Goal: Task Accomplishment & Management: Complete application form

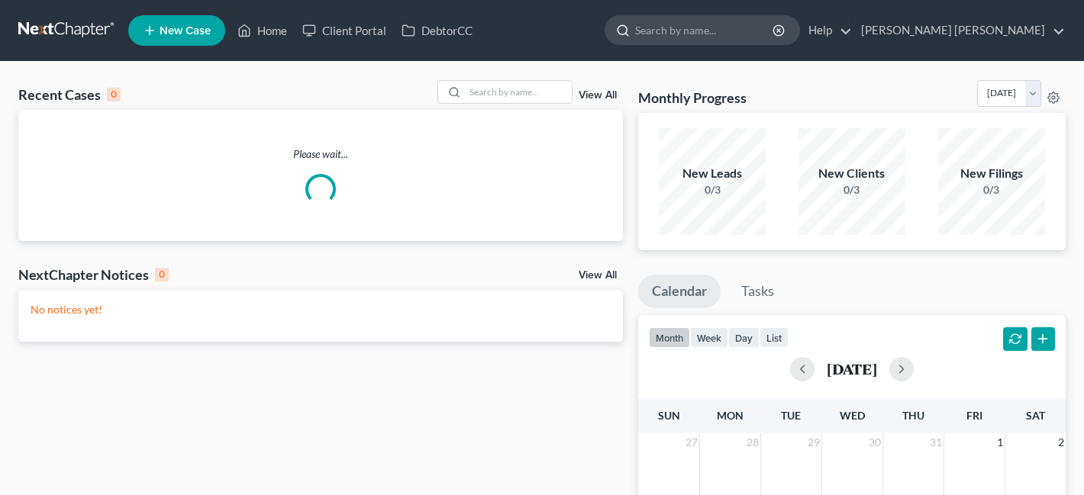
click at [635, 35] on input "search" at bounding box center [705, 30] width 140 height 28
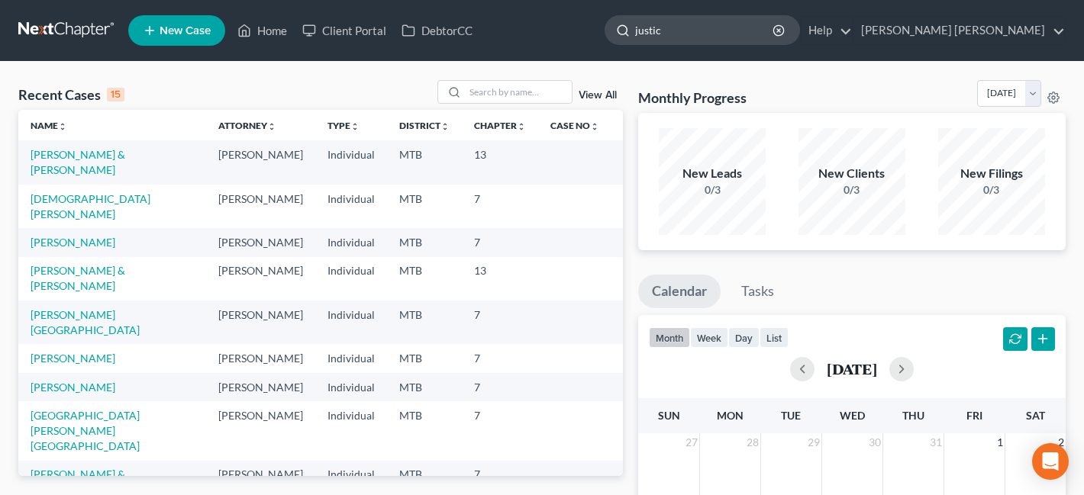
type input "justice"
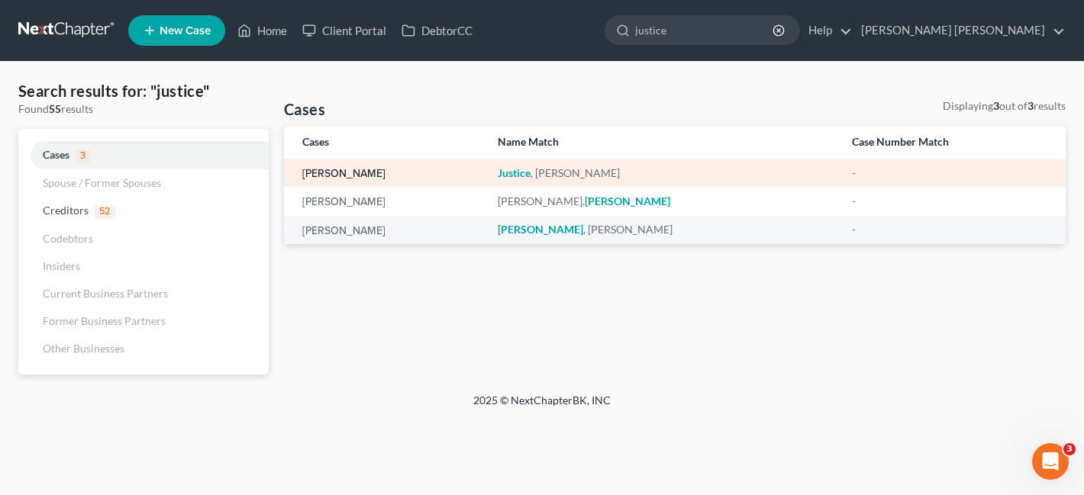
click at [337, 179] on link "[PERSON_NAME]" at bounding box center [343, 174] width 83 height 11
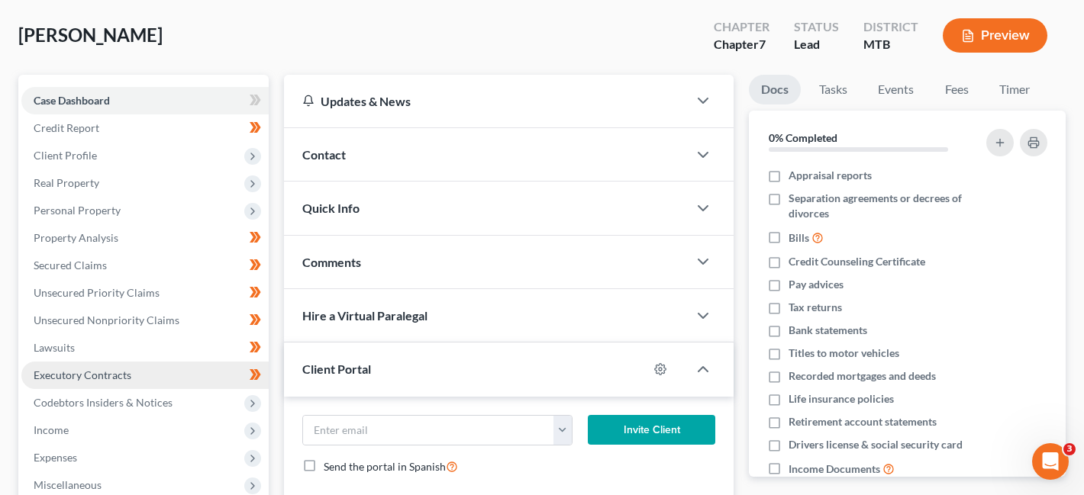
scroll to position [73, 0]
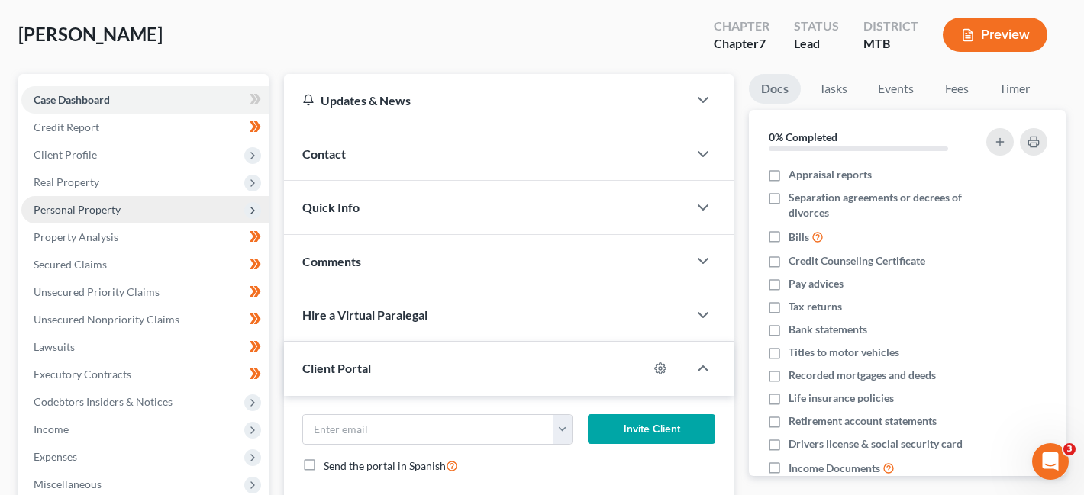
click at [126, 215] on span "Personal Property" at bounding box center [144, 209] width 247 height 27
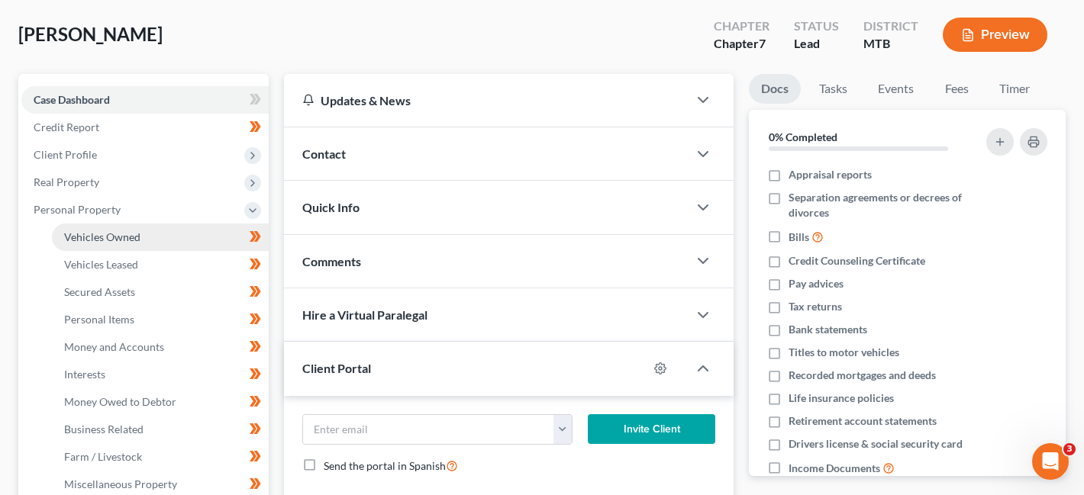
click at [129, 231] on span "Vehicles Owned" at bounding box center [102, 236] width 76 height 13
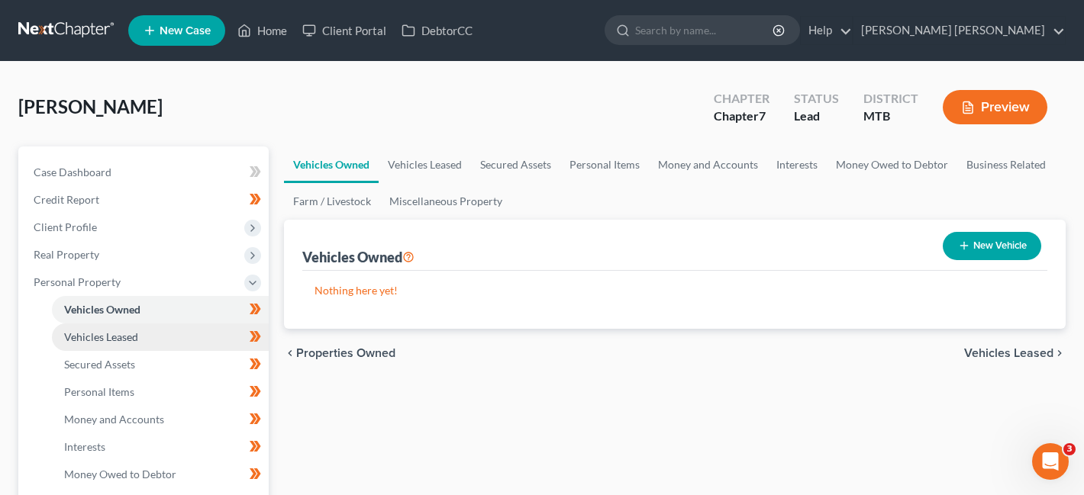
click at [153, 345] on link "Vehicles Leased" at bounding box center [160, 337] width 217 height 27
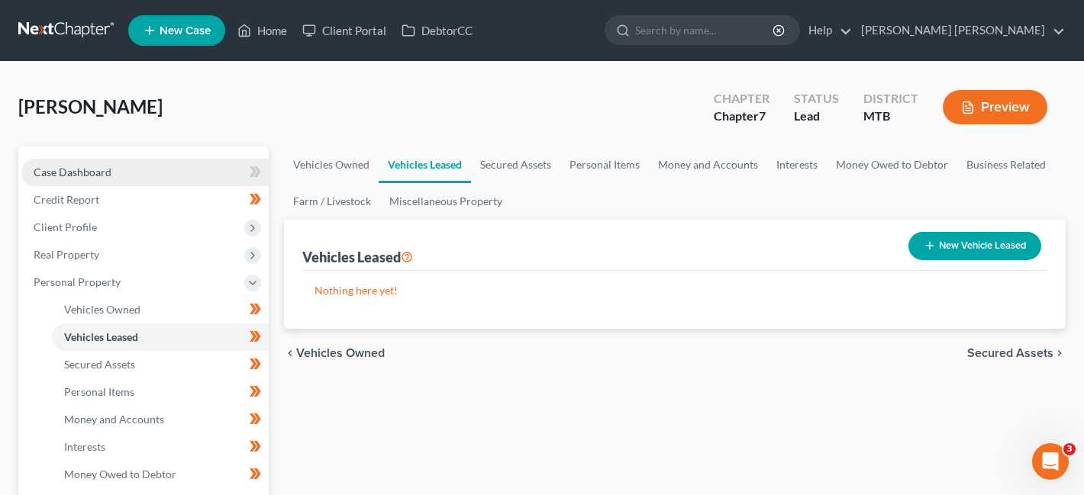
click at [120, 166] on link "Case Dashboard" at bounding box center [144, 172] width 247 height 27
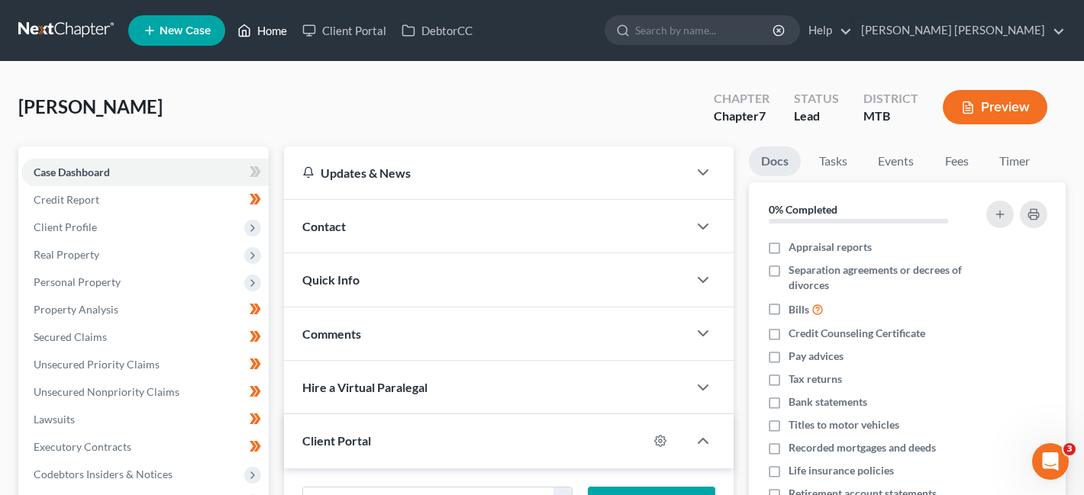
click at [254, 32] on link "Home" at bounding box center [262, 30] width 65 height 27
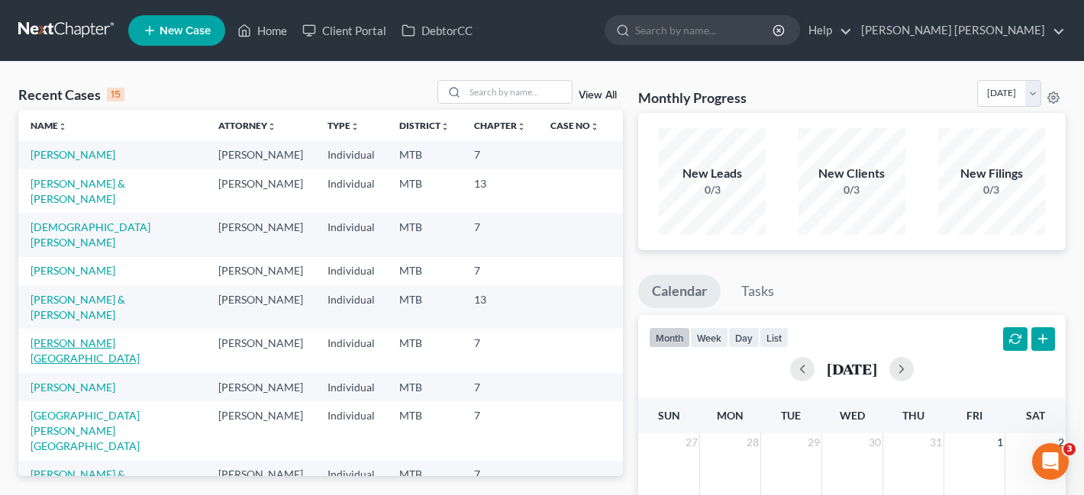
click at [87, 365] on link "[PERSON_NAME][GEOGRAPHIC_DATA]" at bounding box center [85, 351] width 109 height 28
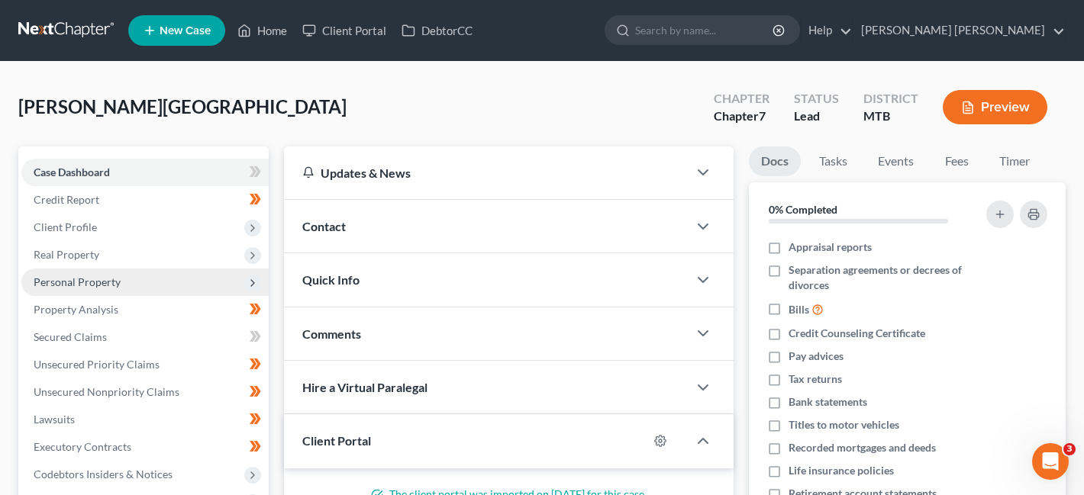
click at [176, 285] on span "Personal Property" at bounding box center [144, 282] width 247 height 27
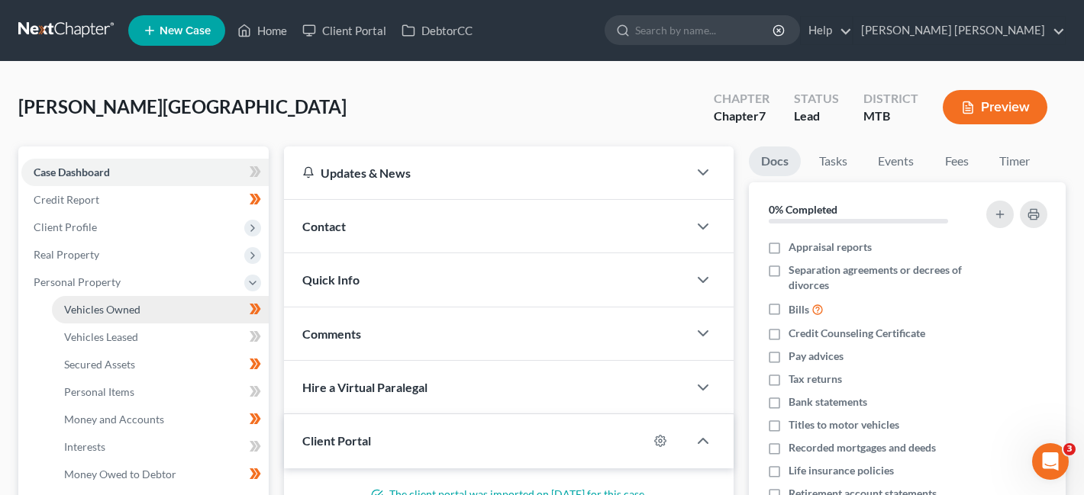
click at [190, 302] on link "Vehicles Owned" at bounding box center [160, 309] width 217 height 27
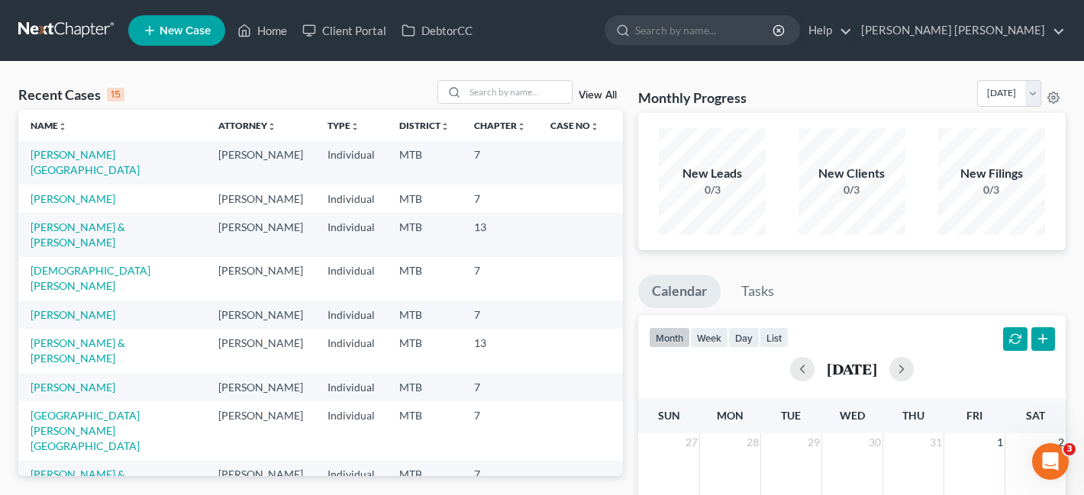
click at [59, 300] on td "[DEMOGRAPHIC_DATA][PERSON_NAME]" at bounding box center [112, 279] width 188 height 44
click at [64, 289] on link "[DEMOGRAPHIC_DATA][PERSON_NAME]" at bounding box center [91, 278] width 120 height 28
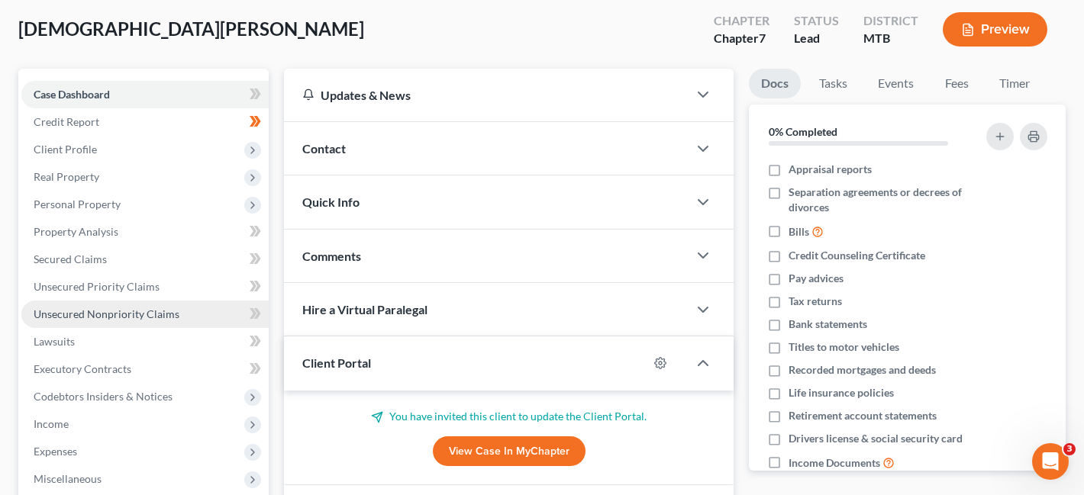
scroll to position [79, 0]
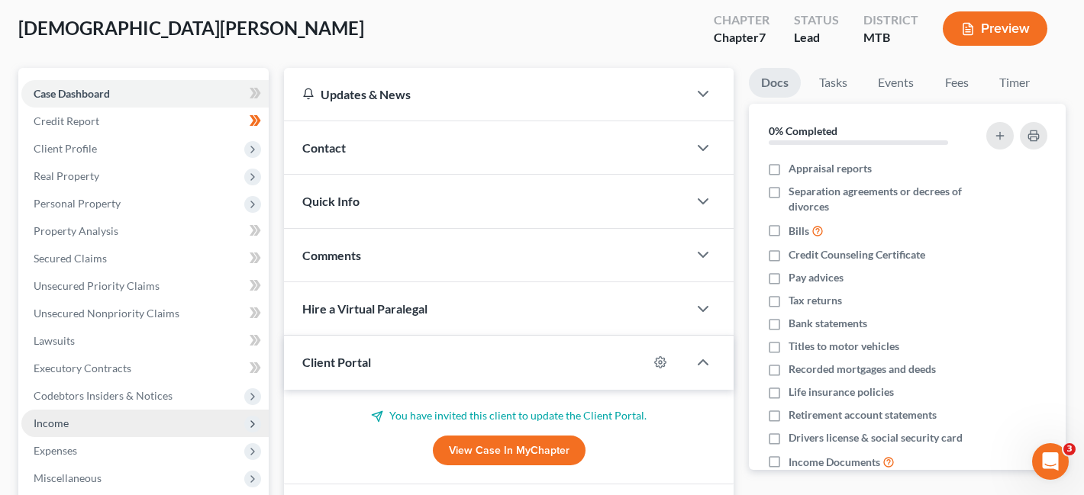
click at [160, 424] on span "Income" at bounding box center [144, 423] width 247 height 27
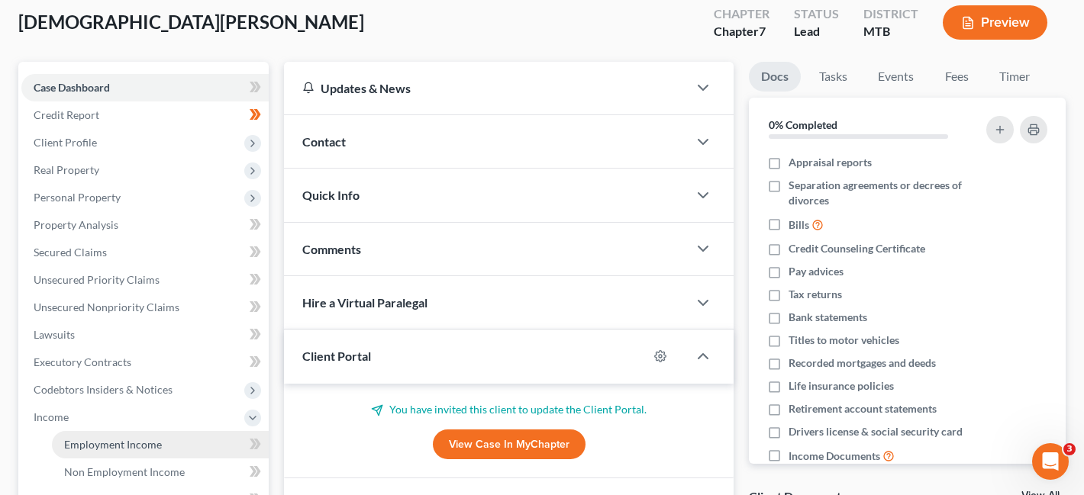
click at [166, 453] on link "Employment Income" at bounding box center [160, 444] width 217 height 27
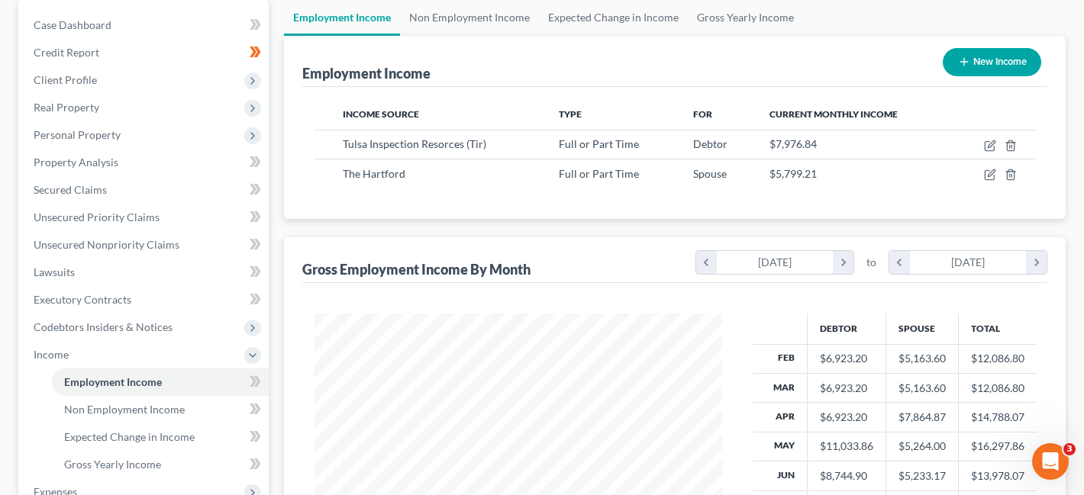
scroll to position [174, 0]
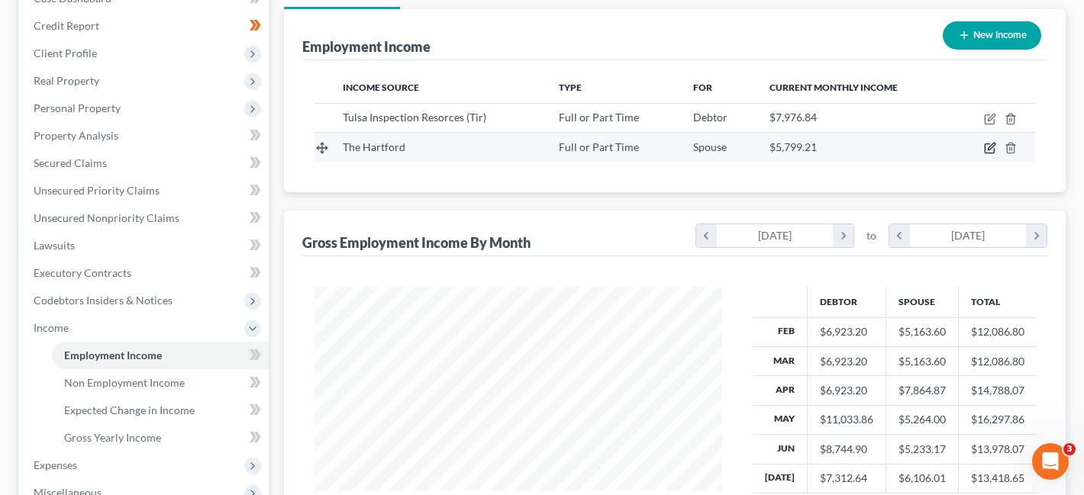
click at [990, 146] on icon "button" at bounding box center [991, 146] width 7 height 7
select select "0"
select select "6"
select select "1"
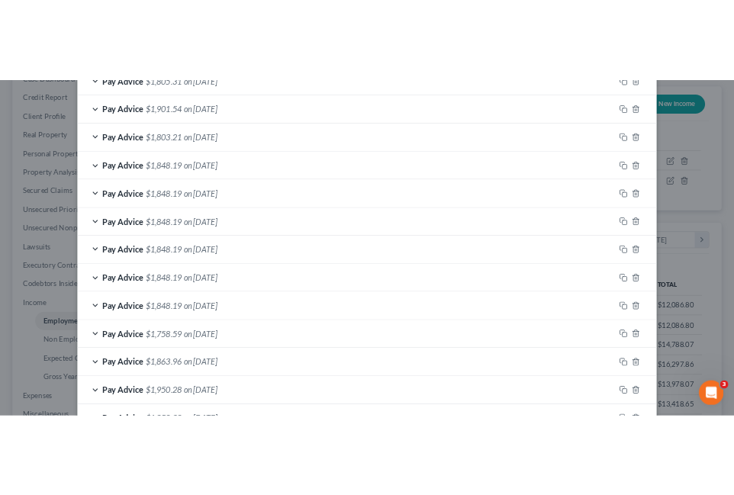
scroll to position [747, 0]
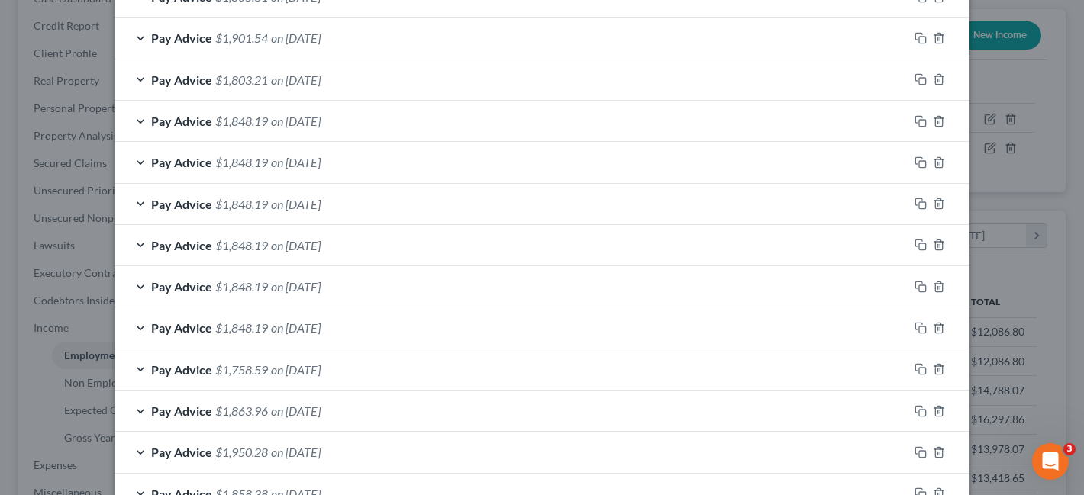
click at [543, 282] on div "Pay Advice $1,848.19 on 02/01/2025" at bounding box center [511, 286] width 794 height 40
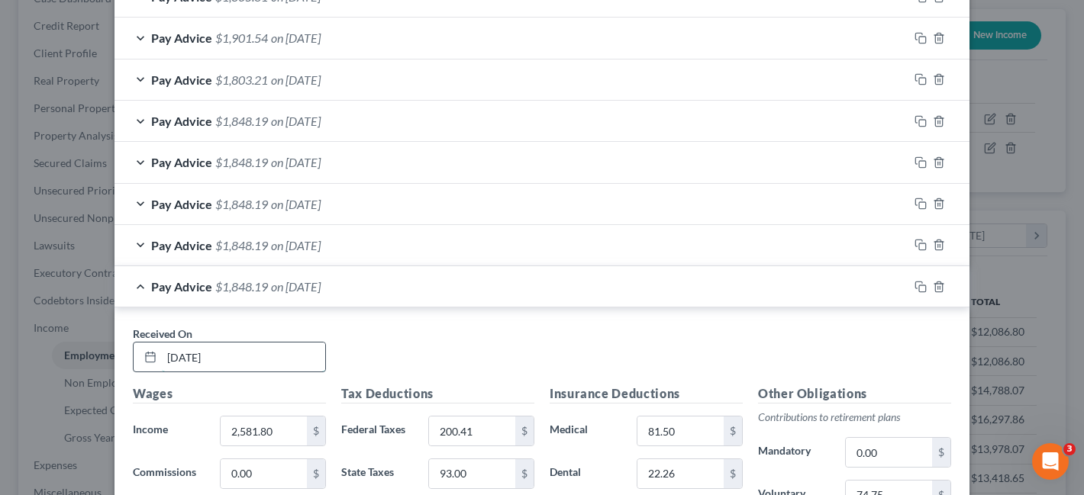
click at [221, 354] on input "02/01/2025" at bounding box center [243, 357] width 163 height 29
type input "02/14/25"
type input "6"
type input "2,490.6"
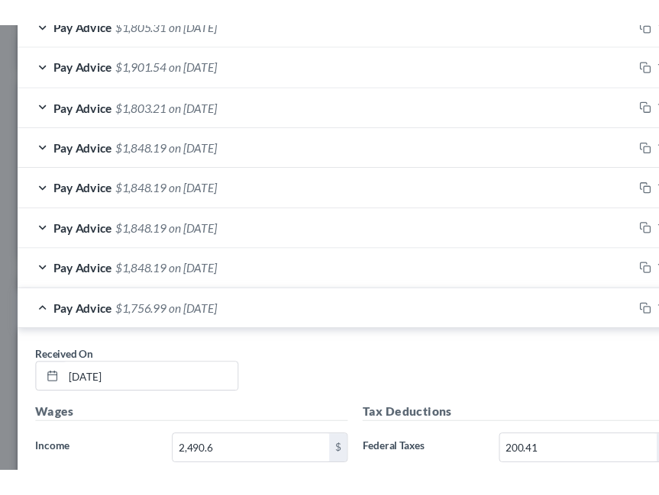
scroll to position [769, 0]
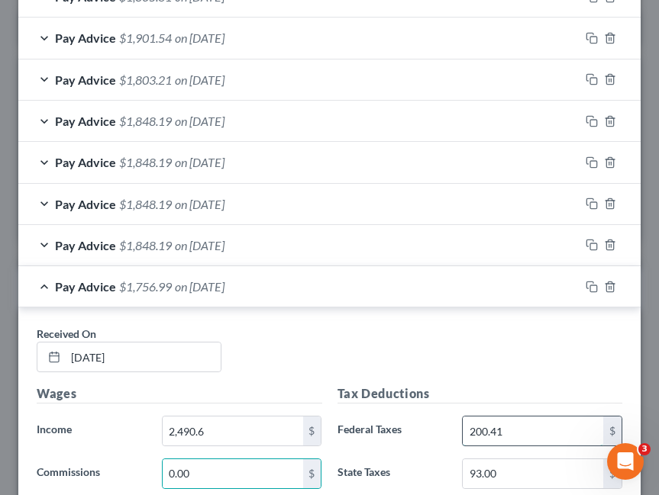
click at [546, 435] on input "200.41" at bounding box center [532, 431] width 140 height 29
type input "199.87"
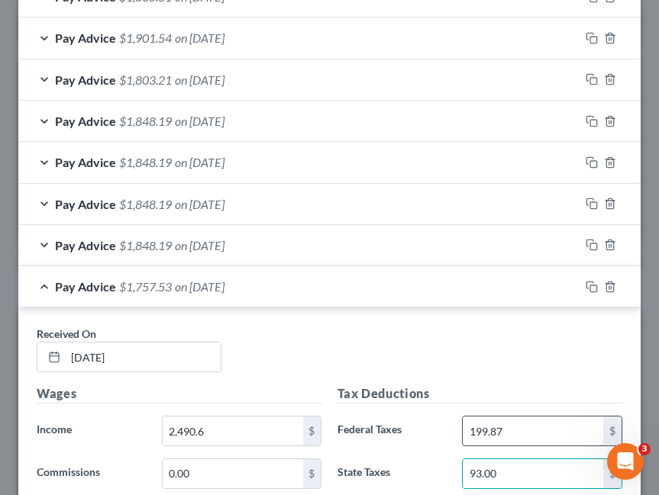
scroll to position [1037, 0]
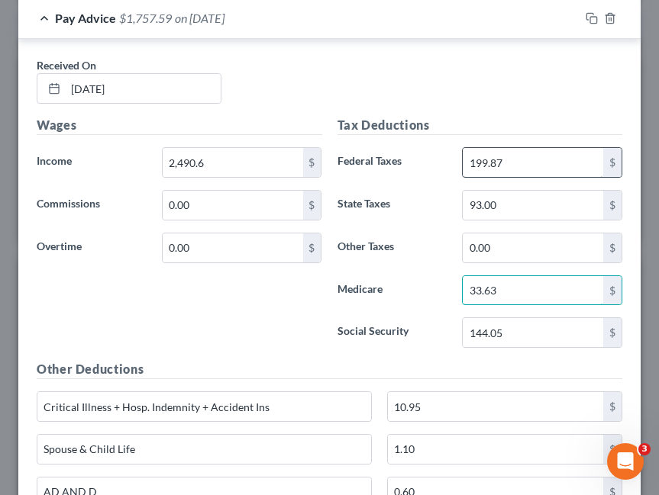
type input "33.63"
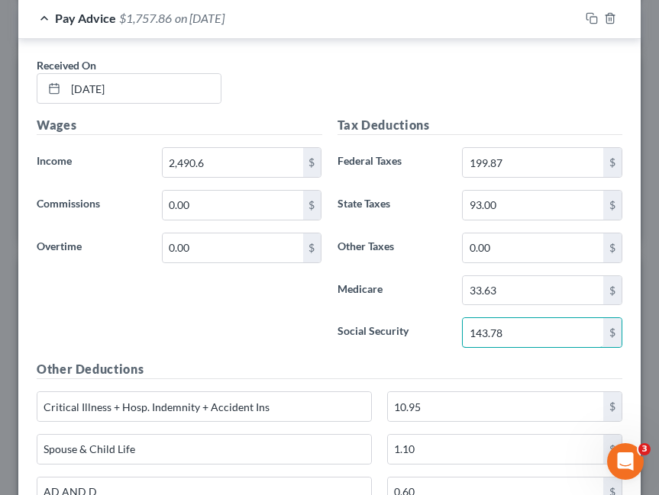
type input "143.78"
click at [264, 363] on h5 "Other Deductions" at bounding box center [329, 369] width 585 height 19
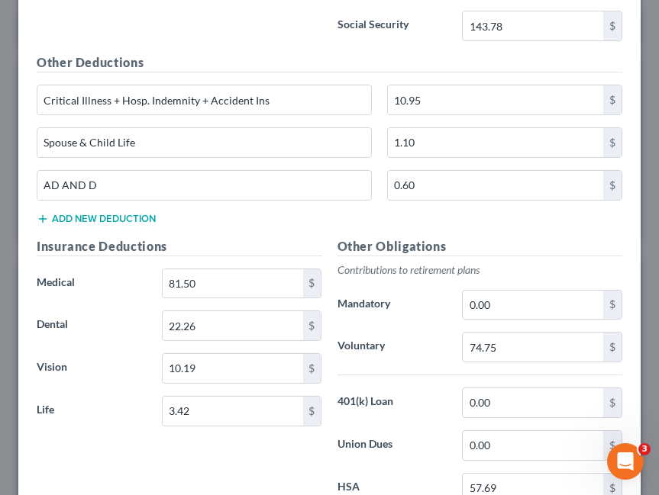
scroll to position [1351, 0]
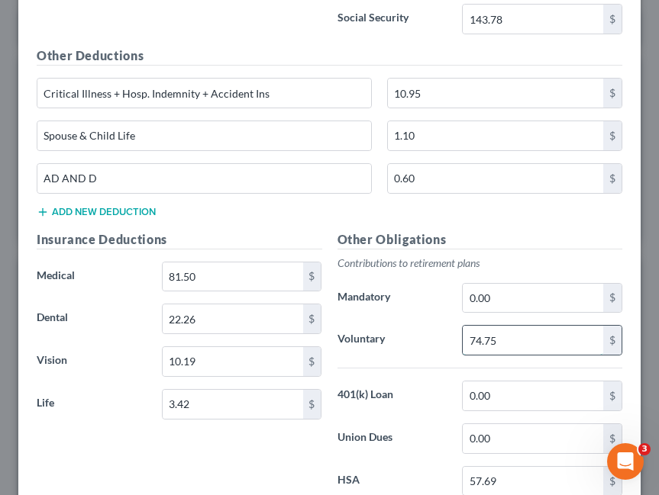
click at [506, 333] on input "74.75" at bounding box center [532, 340] width 140 height 29
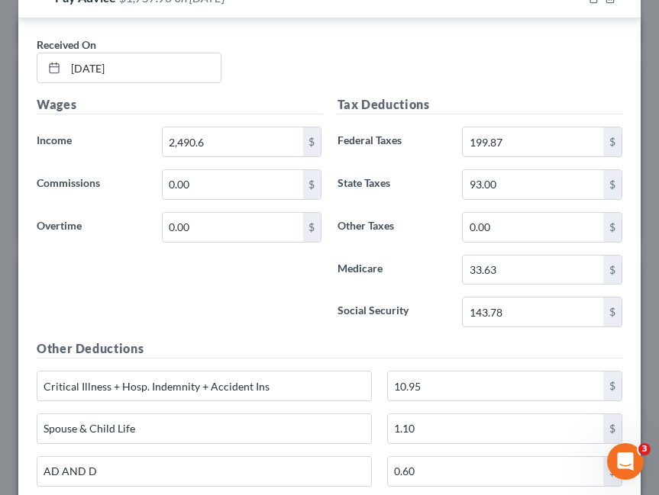
scroll to position [891, 0]
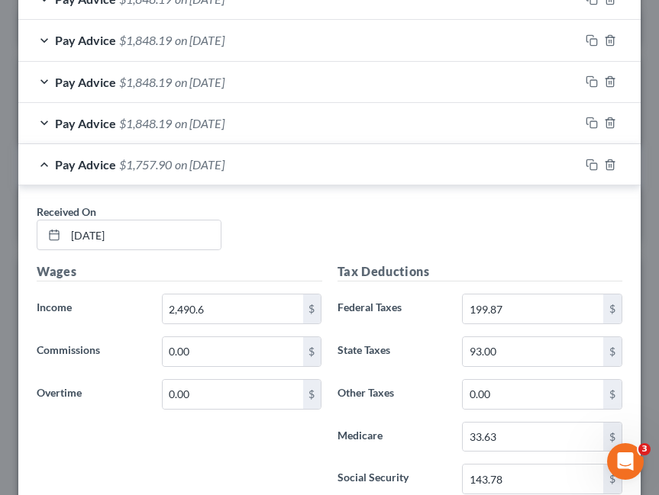
type input "74.71"
click at [443, 214] on div "Received On * 02/14/25" at bounding box center [329, 233] width 601 height 59
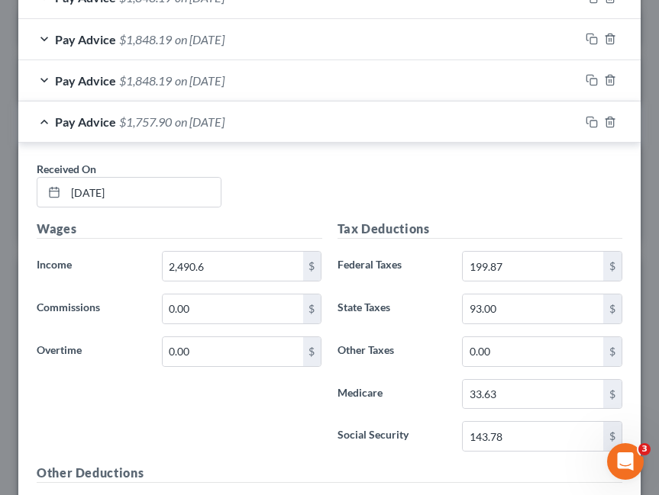
scroll to position [928, 0]
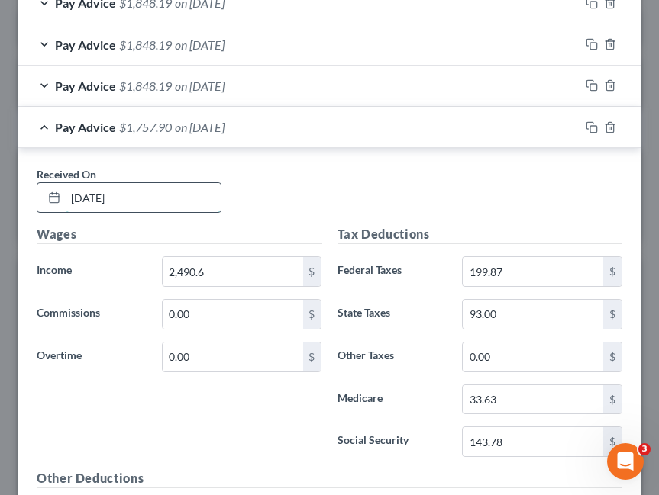
click at [139, 204] on input "02/14/25" at bounding box center [143, 197] width 155 height 29
click at [98, 198] on input "02/14/25" at bounding box center [143, 197] width 155 height 29
type input "02/28/25"
click at [270, 180] on div "Received On * 02/28/25" at bounding box center [329, 195] width 601 height 59
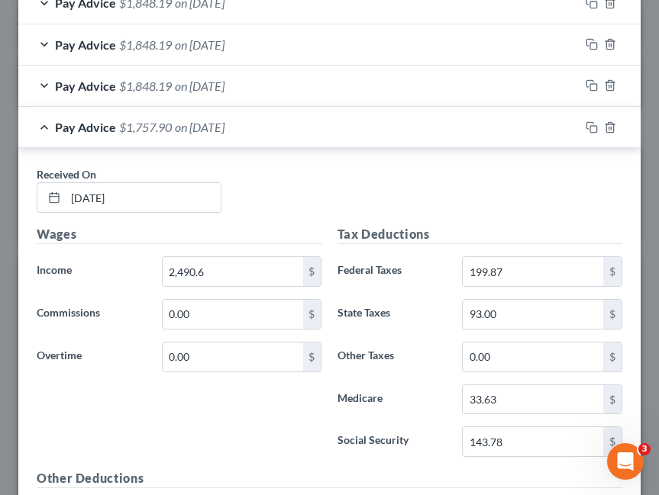
click at [327, 85] on div "Pay Advice $1,848.19 on 02/16/2025" at bounding box center [298, 86] width 561 height 40
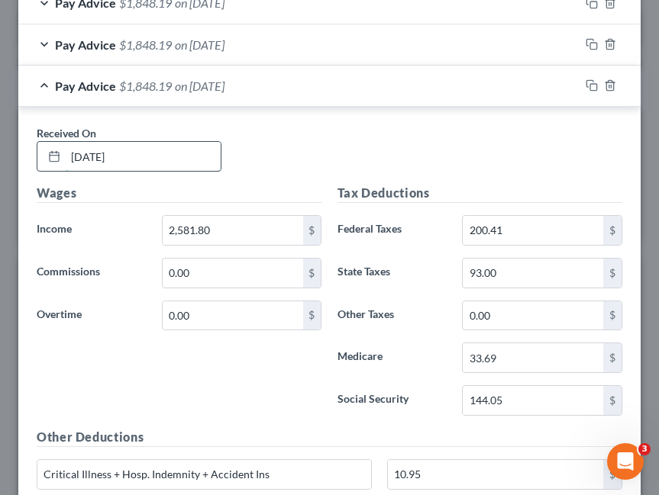
click at [99, 155] on input "02/16/2025" at bounding box center [143, 156] width 155 height 29
type input "02/14/2025"
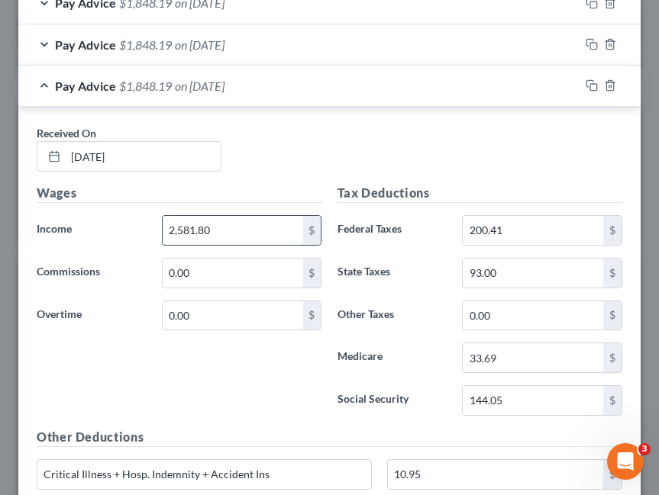
click at [206, 226] on input "2,581.80" at bounding box center [233, 230] width 140 height 29
type input "2,500"
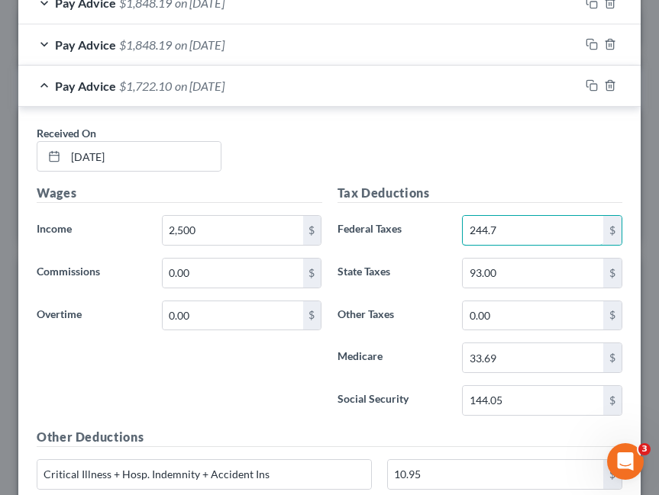
type input "244.7"
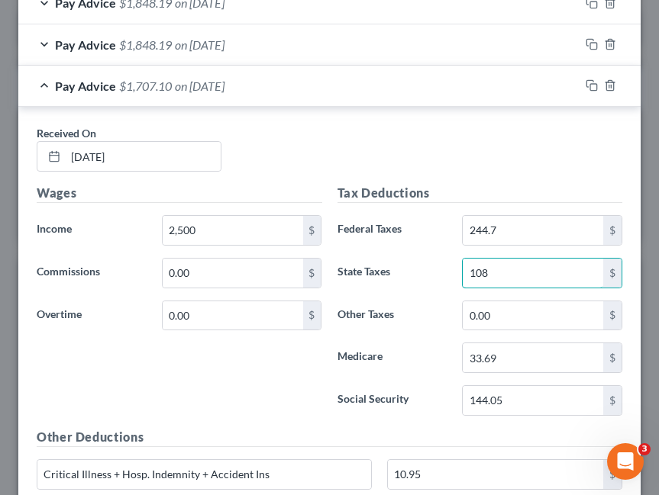
type input "108"
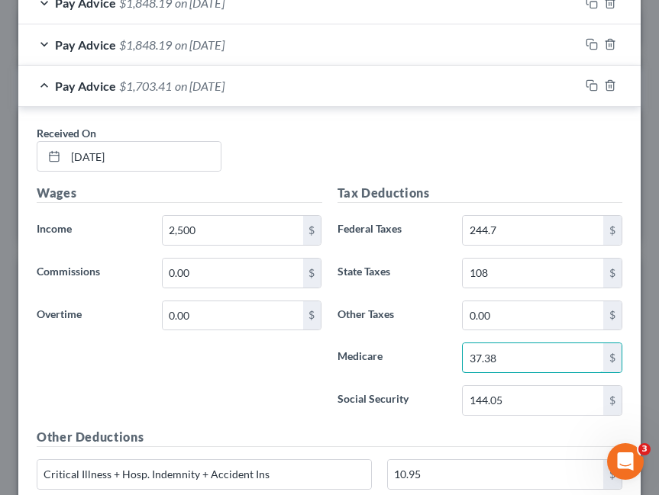
type input "37.38"
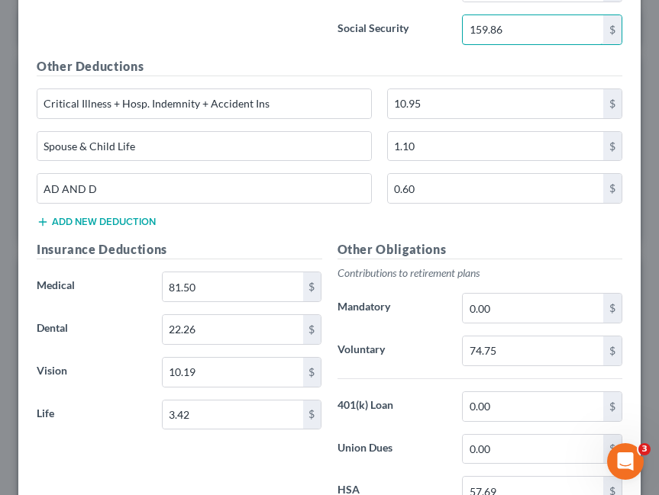
scroll to position [1308, 0]
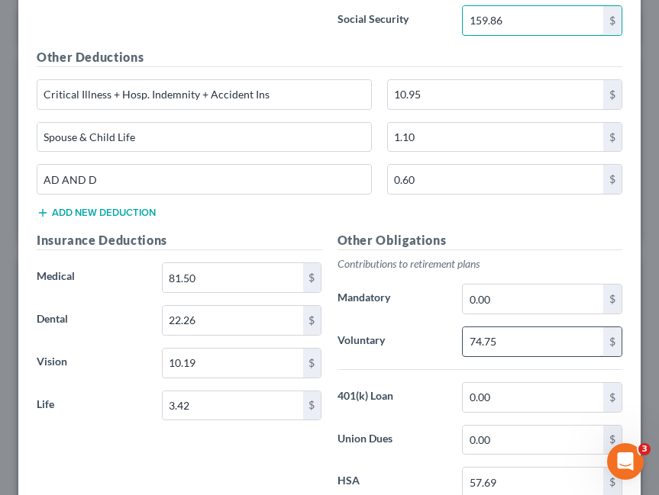
type input "159.86"
click at [519, 335] on input "74.75" at bounding box center [532, 341] width 140 height 29
type input "75"
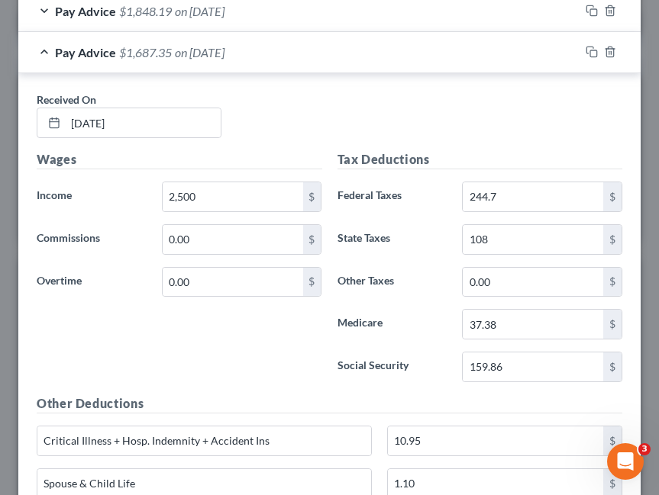
scroll to position [780, 0]
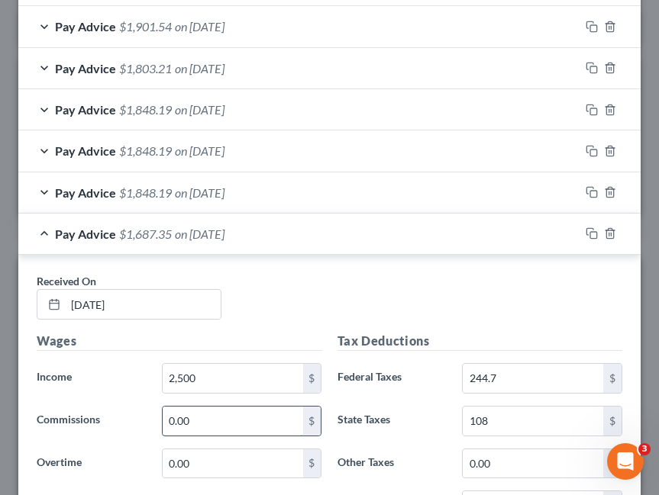
click at [224, 420] on input "0.00" at bounding box center [233, 421] width 140 height 29
click at [218, 459] on input "0.00" at bounding box center [233, 464] width 140 height 29
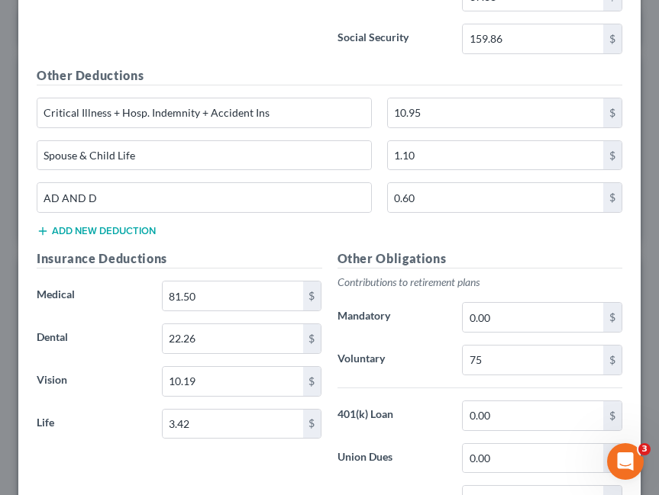
scroll to position [939, 0]
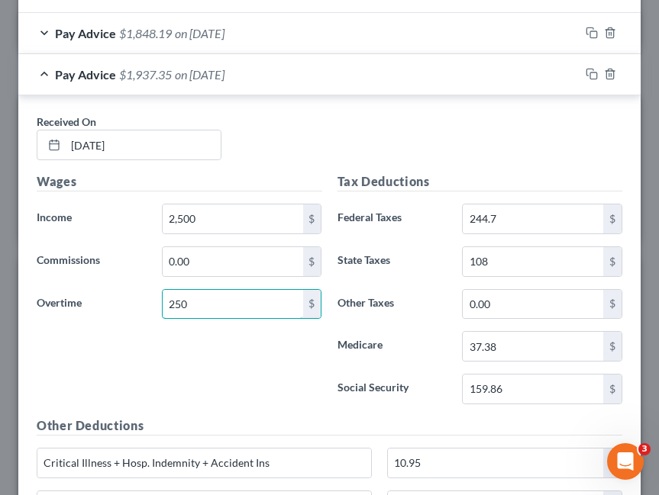
type input "250"
click at [340, 36] on div "Pay Advice $1,848.19 on 03/01/2025" at bounding box center [298, 33] width 561 height 40
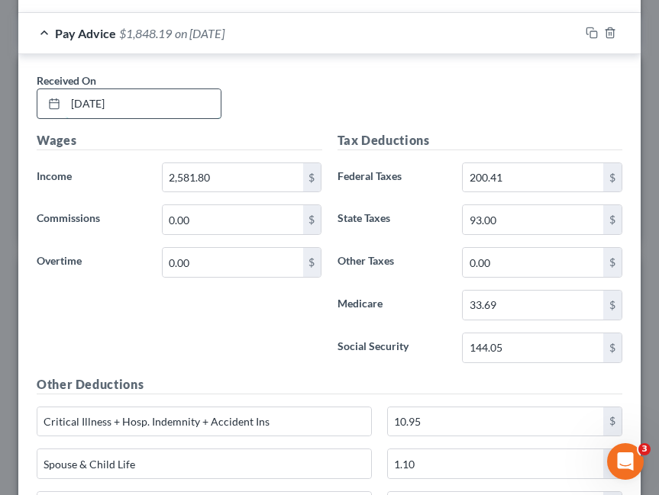
click at [96, 103] on input "03/01/2025" at bounding box center [143, 103] width 155 height 29
type input "03/14/2025"
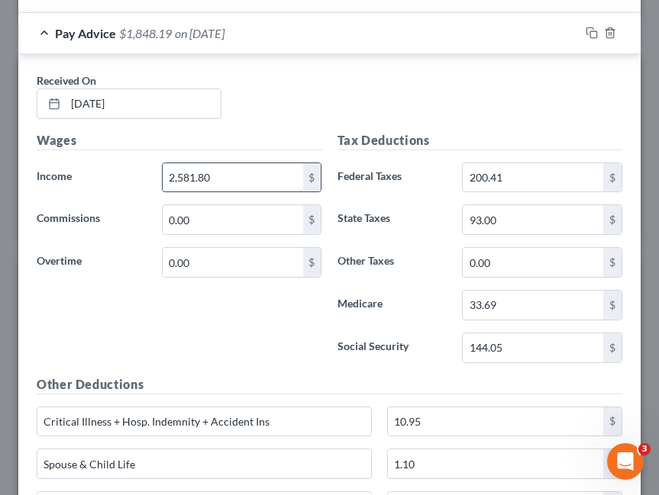
click at [220, 171] on input "2,581.80" at bounding box center [233, 177] width 140 height 29
type input "2,780.10"
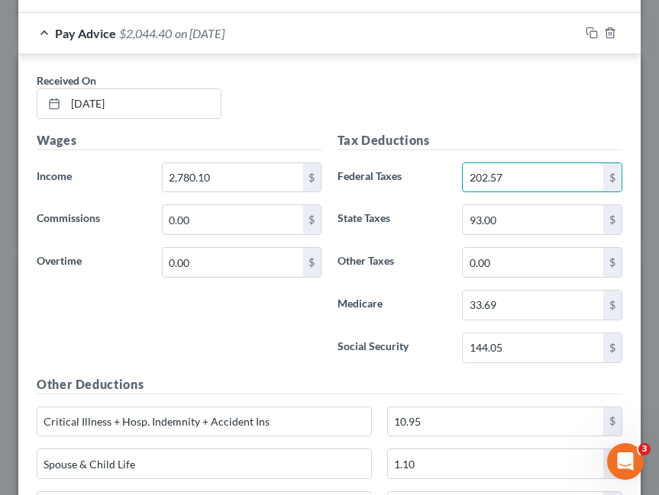
type input "202.57"
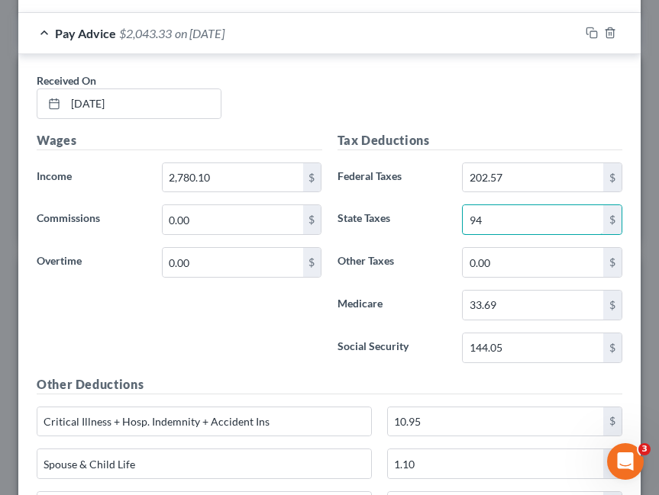
type input "94"
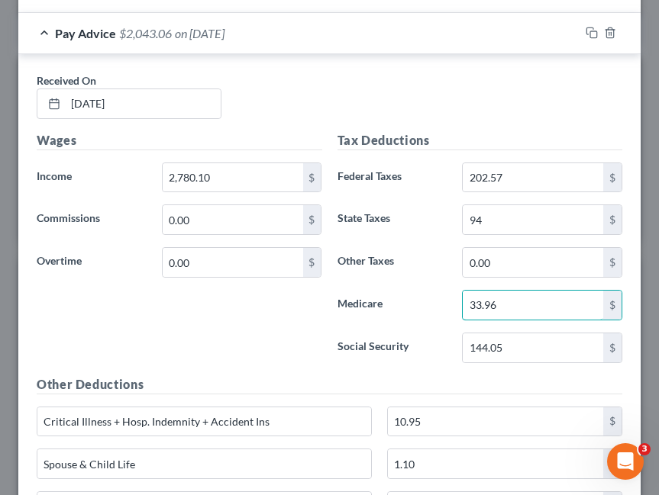
type input "33.96"
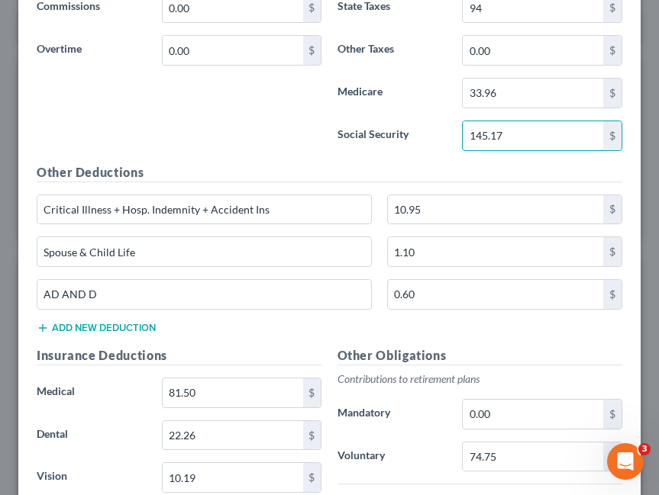
scroll to position [1165, 0]
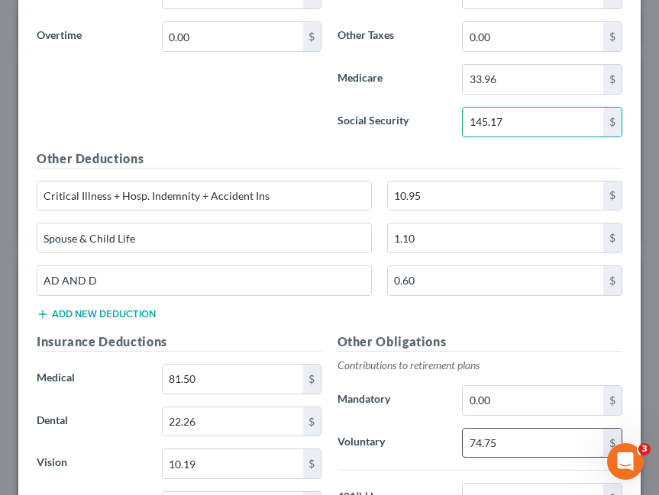
type input "145.17"
click at [511, 441] on input "74.75" at bounding box center [532, 443] width 140 height 29
type input "75.39"
click at [259, 113] on div "Wages Income * 2,780.10 $ Commissions 0.00 $ Overtime 0.00 $" at bounding box center [179, 27] width 301 height 244
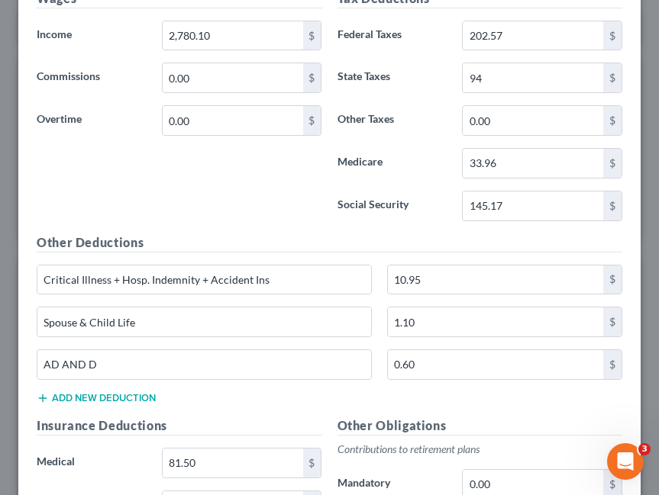
scroll to position [930, 0]
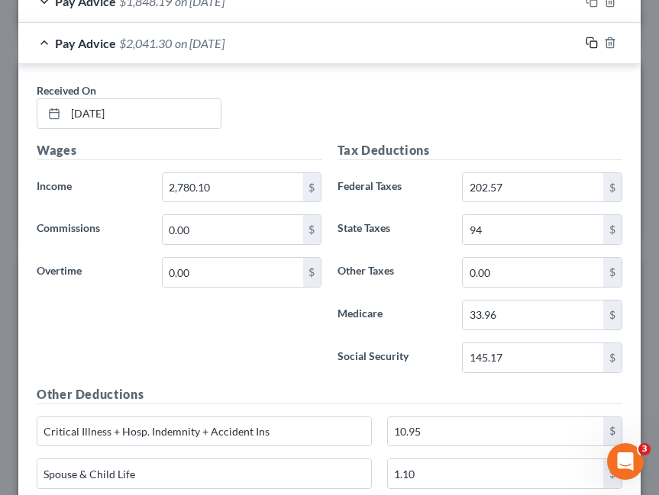
click at [593, 41] on icon "button" at bounding box center [591, 43] width 12 height 12
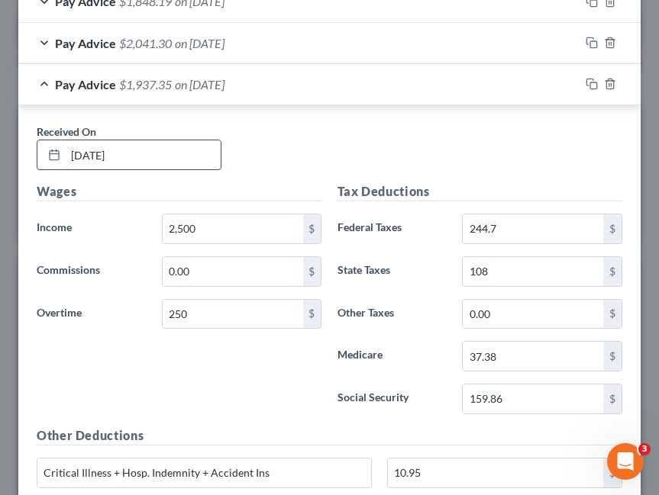
click at [163, 153] on input "02/14/2025" at bounding box center [143, 154] width 155 height 29
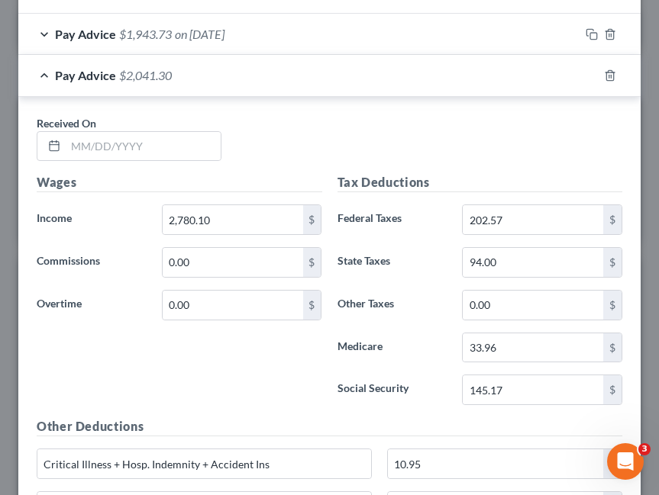
scroll to position [2953, 0]
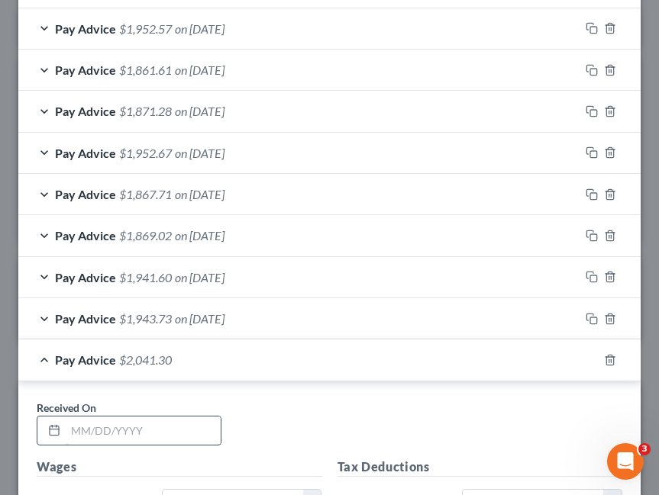
click at [150, 432] on input "text" at bounding box center [143, 431] width 155 height 29
type input "3/14/25"
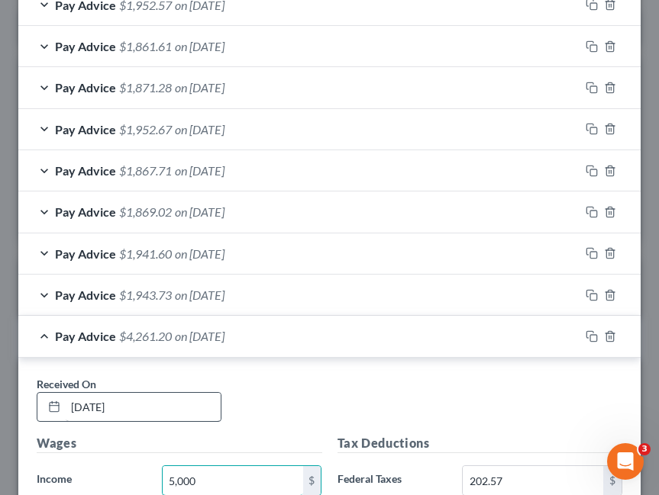
type input "5,000"
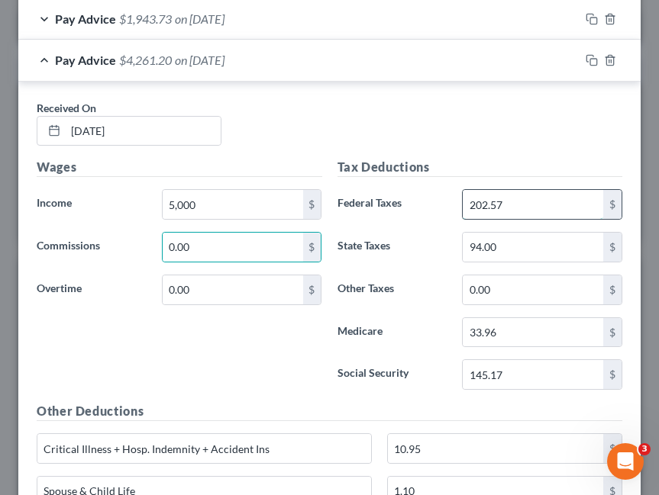
click at [528, 205] on input "202.57" at bounding box center [532, 204] width 140 height 29
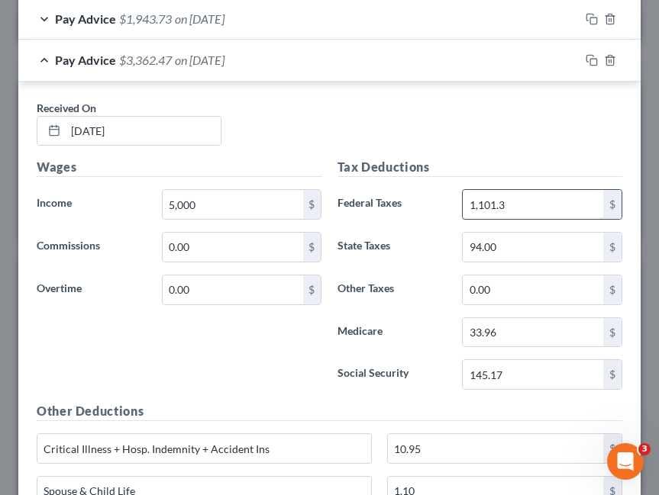
type input "1,101.3"
type input "250"
type input "310.36"
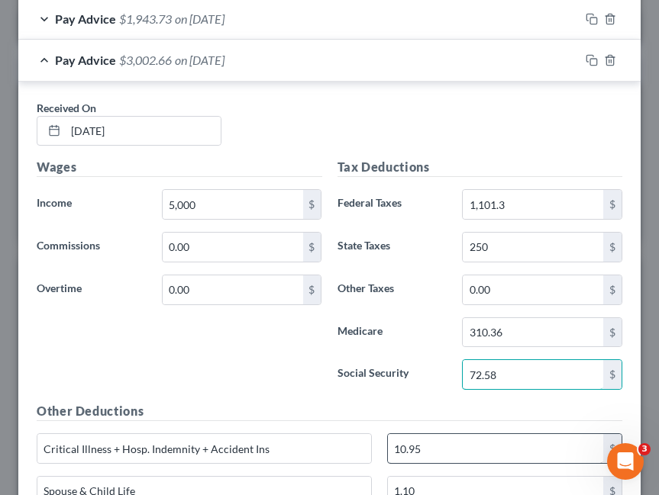
type input "72.58"
click at [411, 446] on input "10.95" at bounding box center [495, 448] width 215 height 29
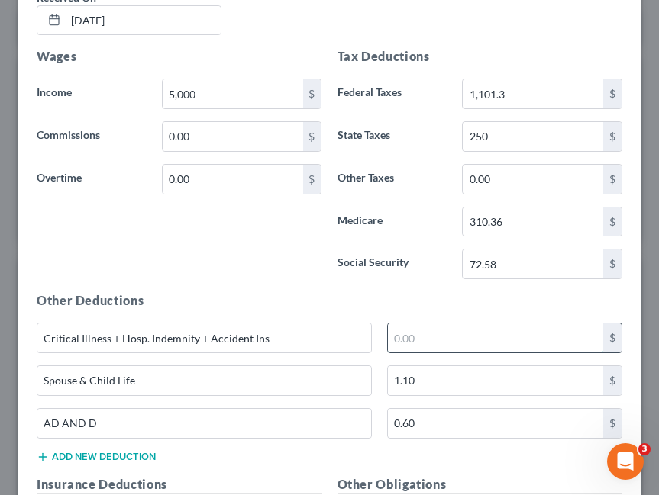
scroll to position [3388, 0]
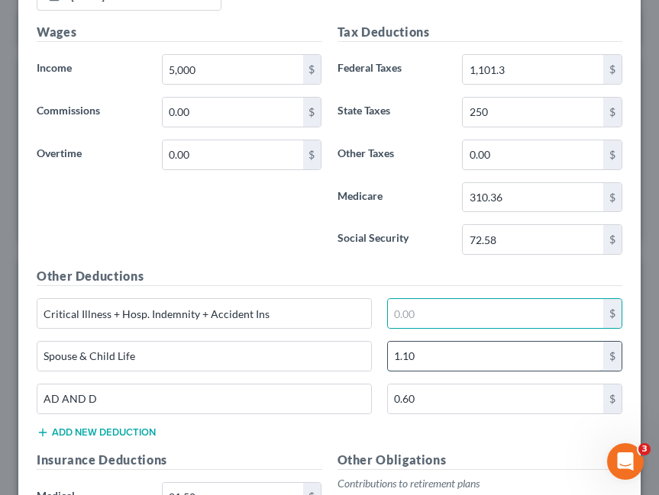
click at [450, 354] on input "1.10" at bounding box center [495, 356] width 215 height 29
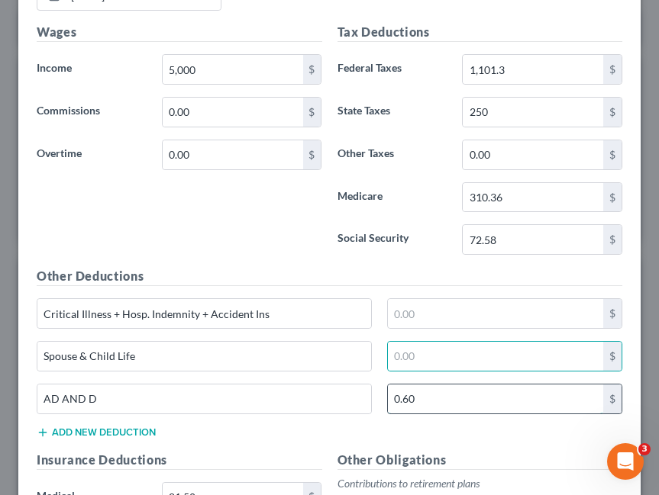
click at [444, 395] on input "0.60" at bounding box center [495, 399] width 215 height 29
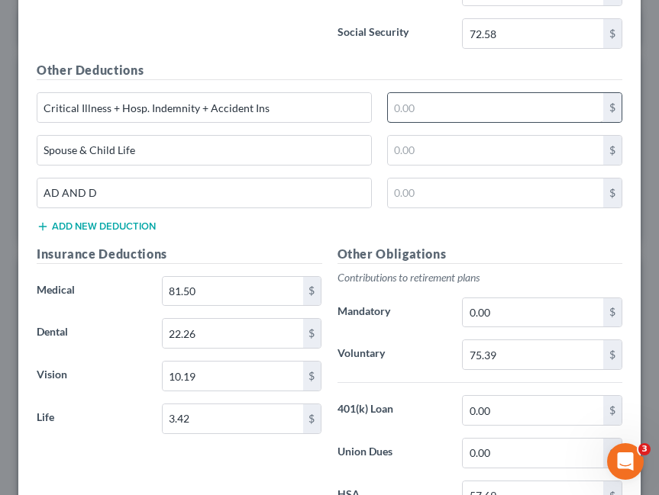
scroll to position [3714, 0]
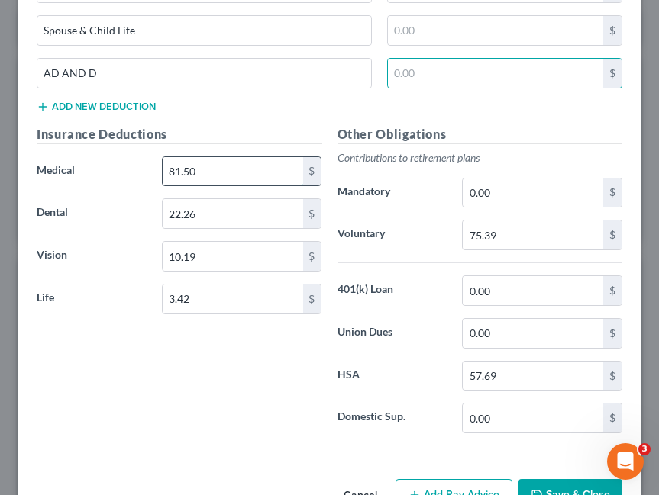
click at [255, 172] on input "81.50" at bounding box center [233, 171] width 140 height 29
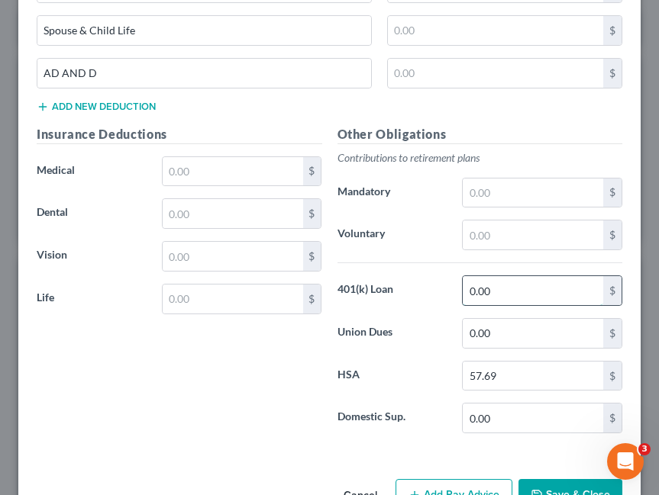
scroll to position [3760, 0]
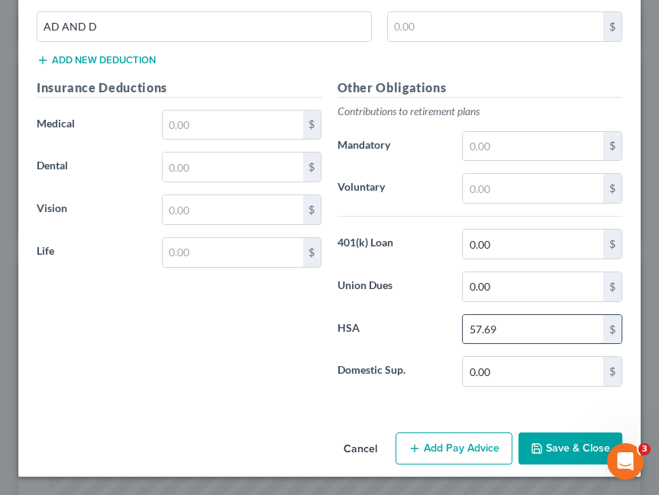
click at [530, 336] on input "57.69" at bounding box center [532, 329] width 140 height 29
type input "0"
click at [564, 448] on button "Save & Close" at bounding box center [570, 449] width 104 height 32
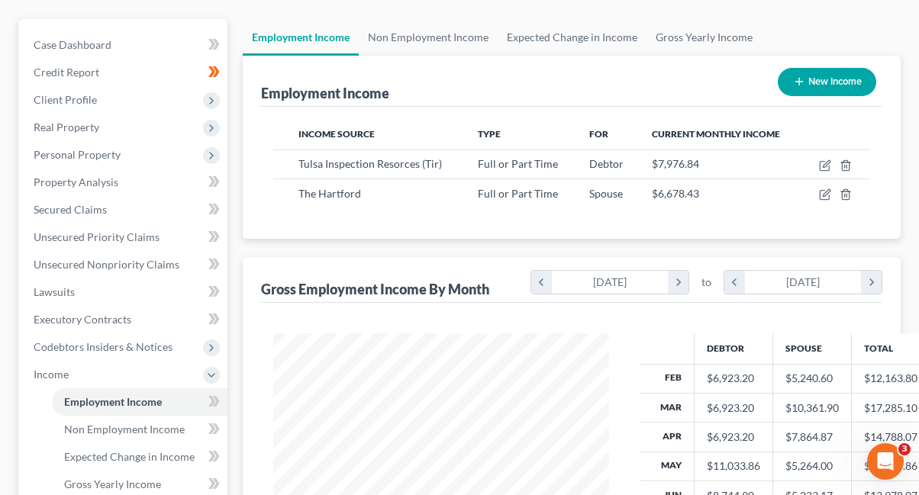
scroll to position [452, 0]
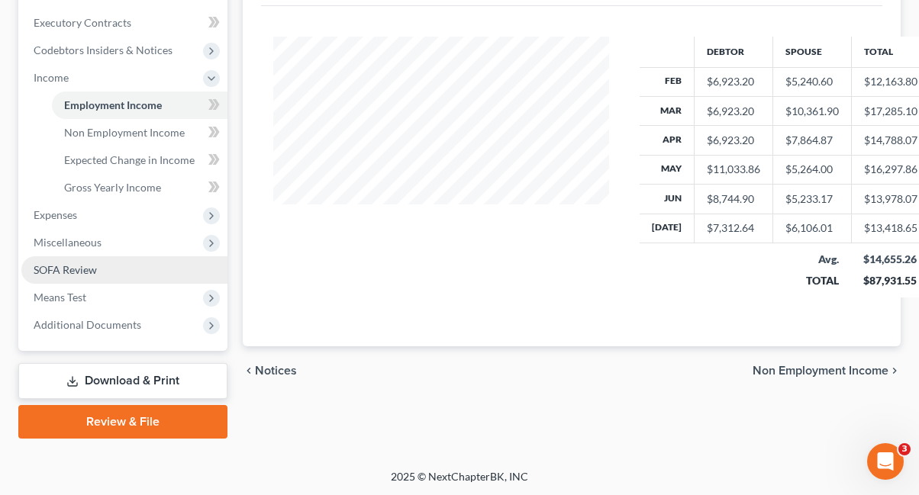
click at [139, 282] on link "SOFA Review" at bounding box center [124, 269] width 206 height 27
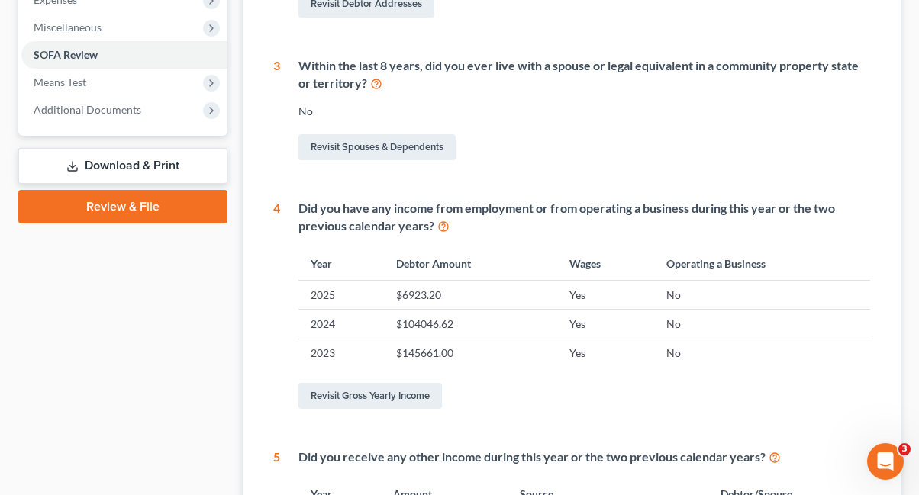
scroll to position [606, 0]
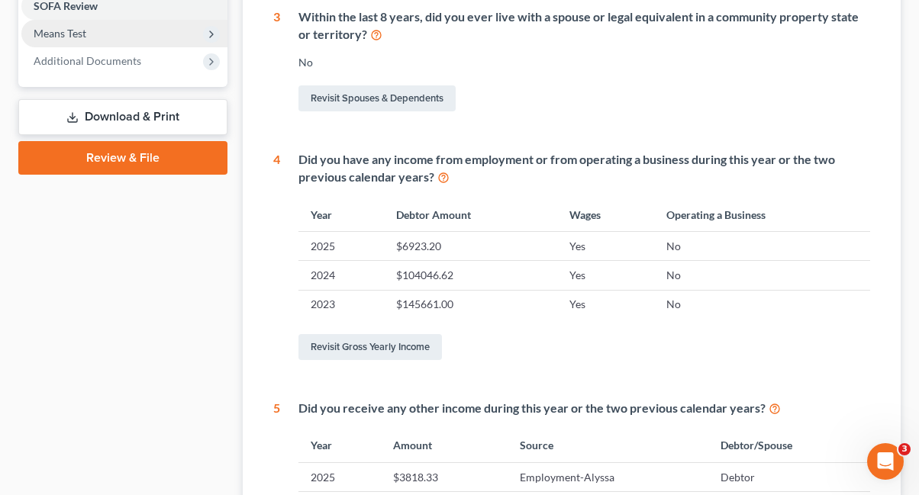
click at [118, 35] on span "Means Test" at bounding box center [124, 33] width 206 height 27
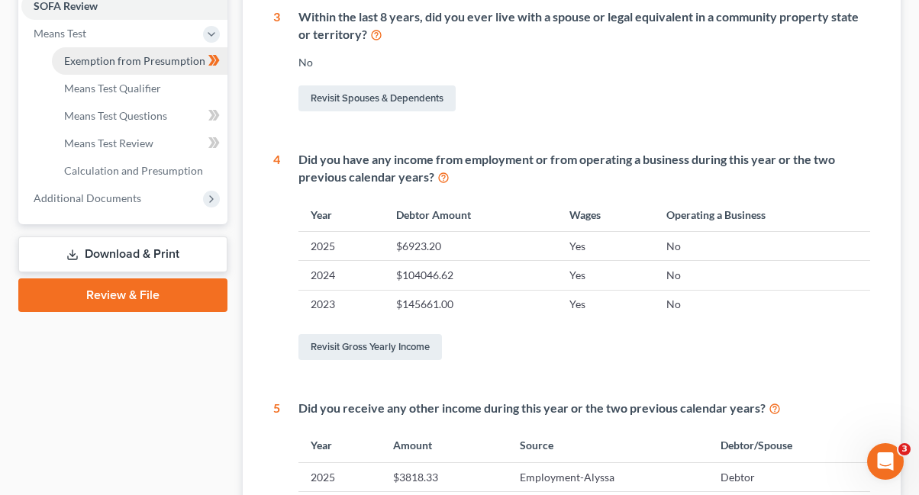
click at [143, 64] on span "Exemption from Presumption" at bounding box center [134, 60] width 141 height 13
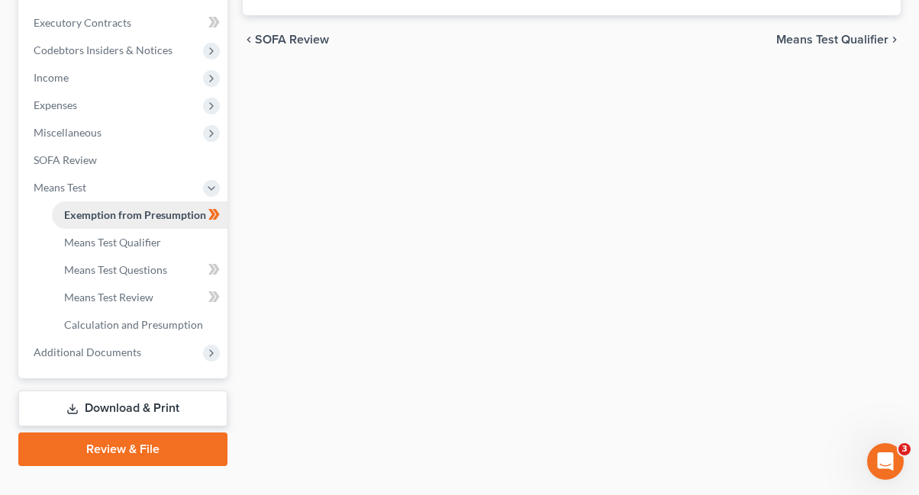
radio input "true"
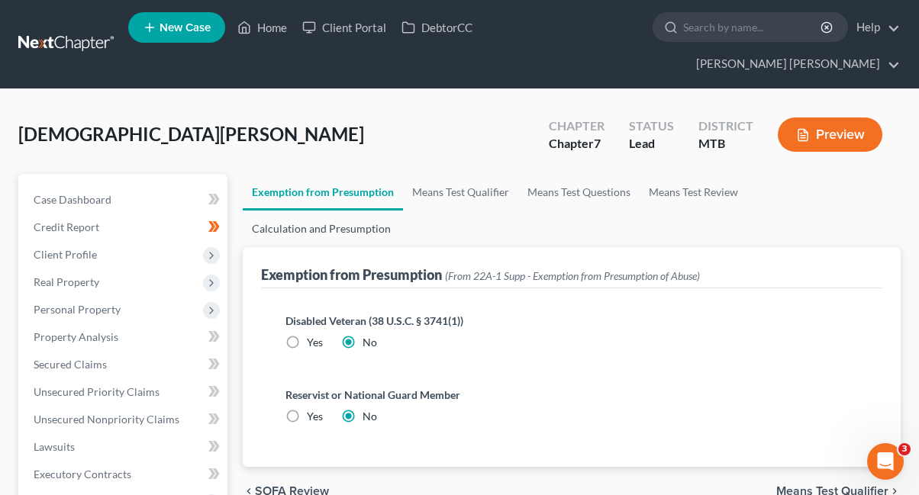
click at [786, 189] on ul "Exemption from Presumption Means Test Qualifier Means Test Questions Means Test…" at bounding box center [572, 210] width 658 height 73
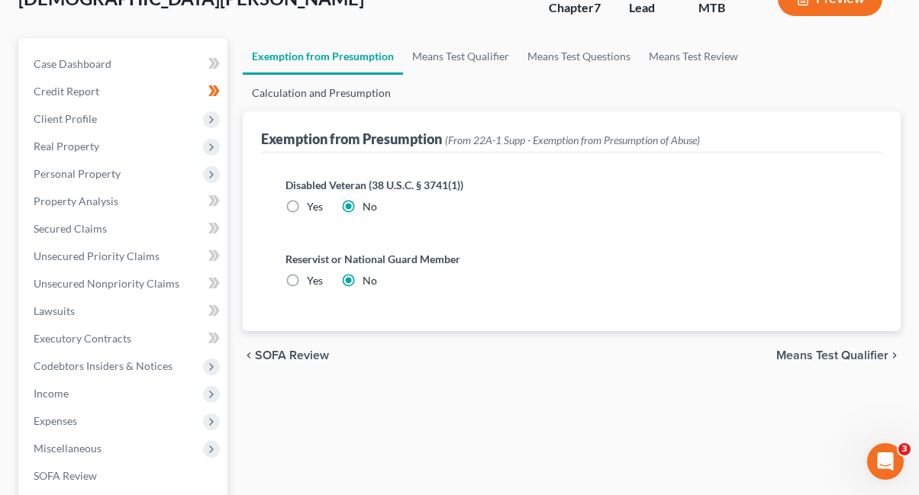
scroll to position [410, 0]
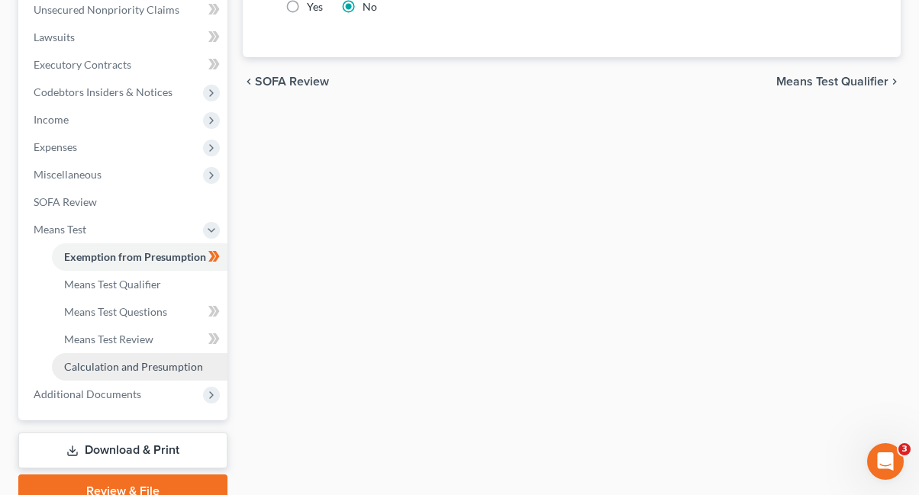
click at [134, 356] on link "Calculation and Presumption" at bounding box center [140, 366] width 176 height 27
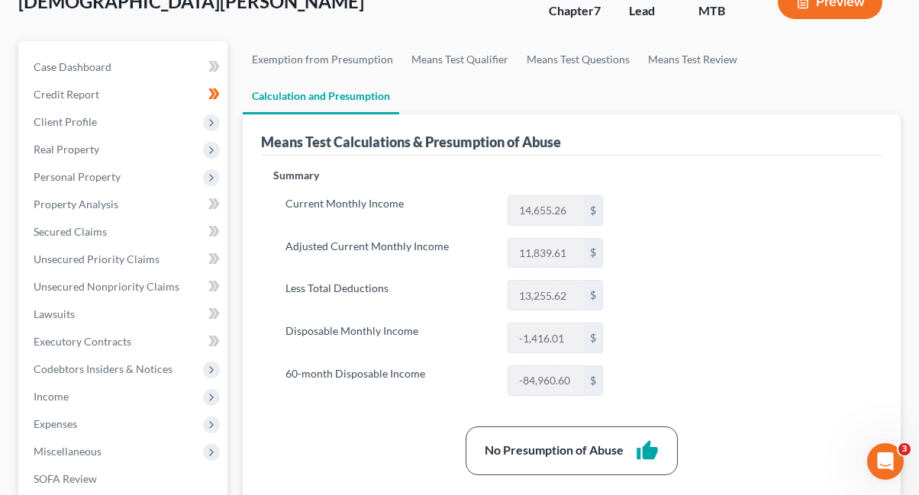
scroll to position [389, 0]
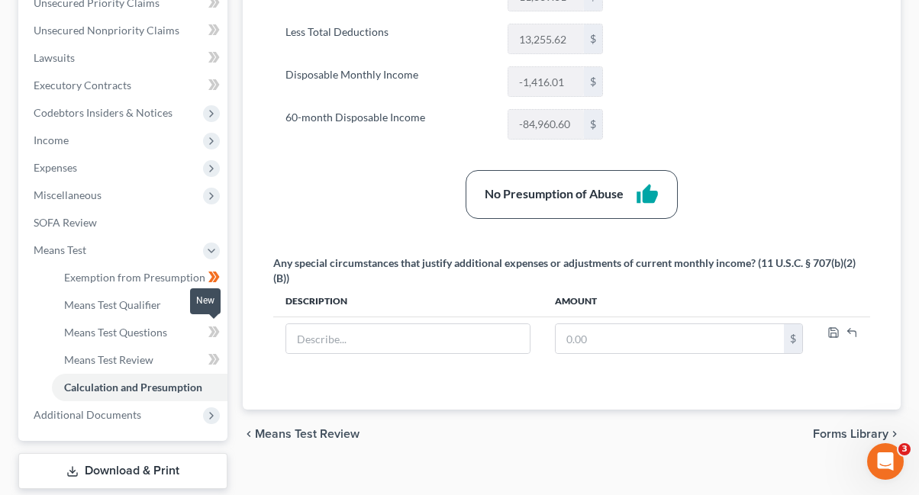
click at [213, 331] on icon at bounding box center [211, 332] width 7 height 11
click at [212, 363] on icon at bounding box center [211, 359] width 7 height 11
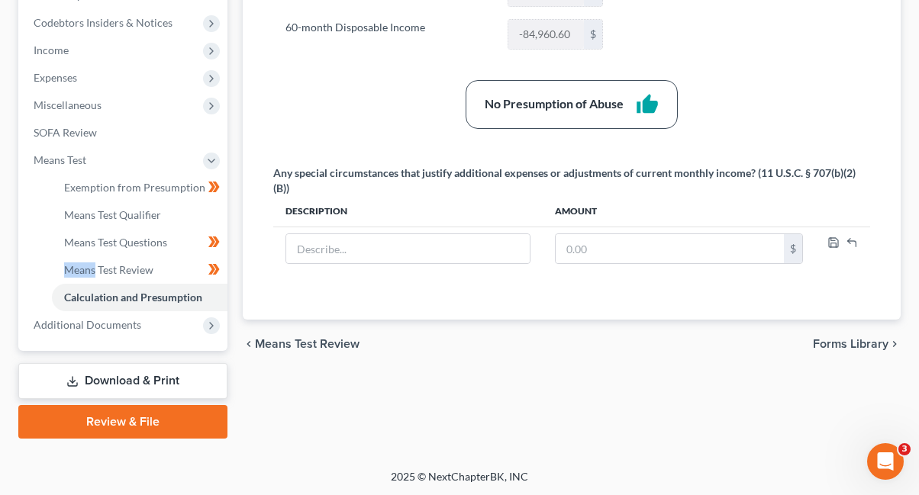
click at [179, 387] on link "Download & Print" at bounding box center [122, 381] width 209 height 36
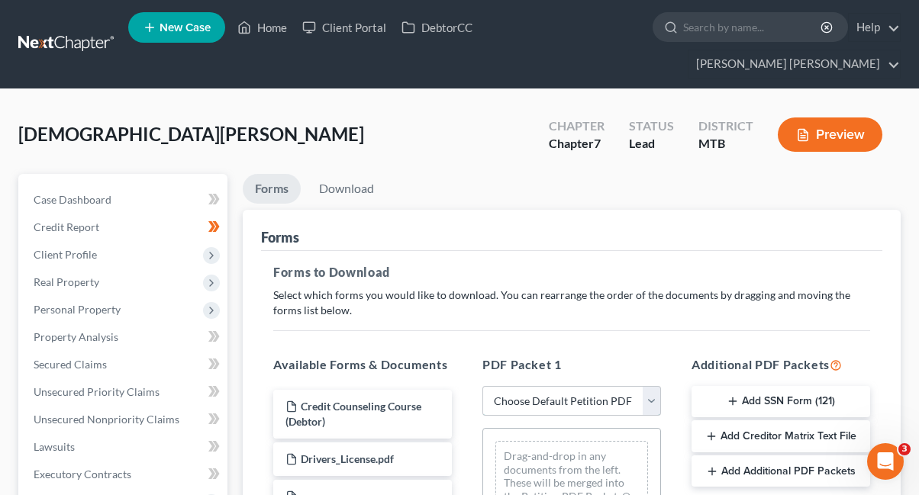
click at [604, 393] on select "Choose Default Petition PDF Packet Complete Bankruptcy Petition (all forms and …" at bounding box center [571, 401] width 179 height 31
select select "2"
click at [482, 386] on select "Choose Default Petition PDF Packet Complete Bankruptcy Petition (all forms and …" at bounding box center [571, 401] width 179 height 31
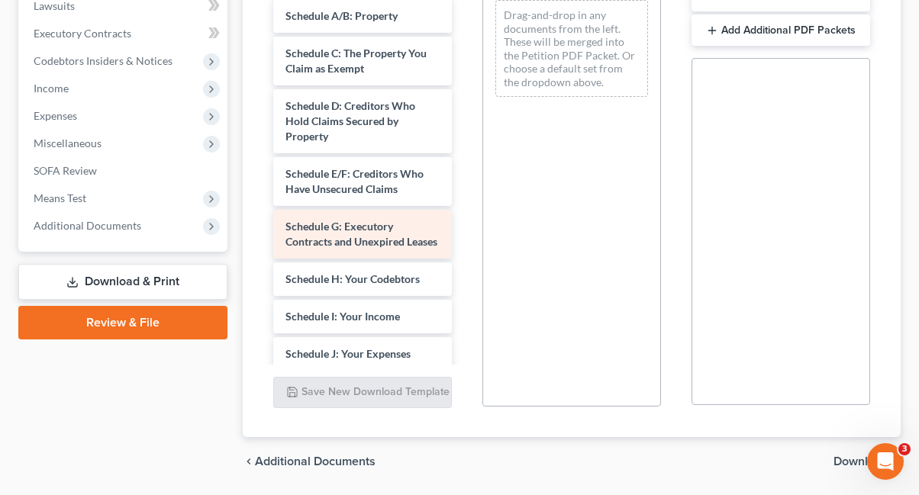
scroll to position [71, 0]
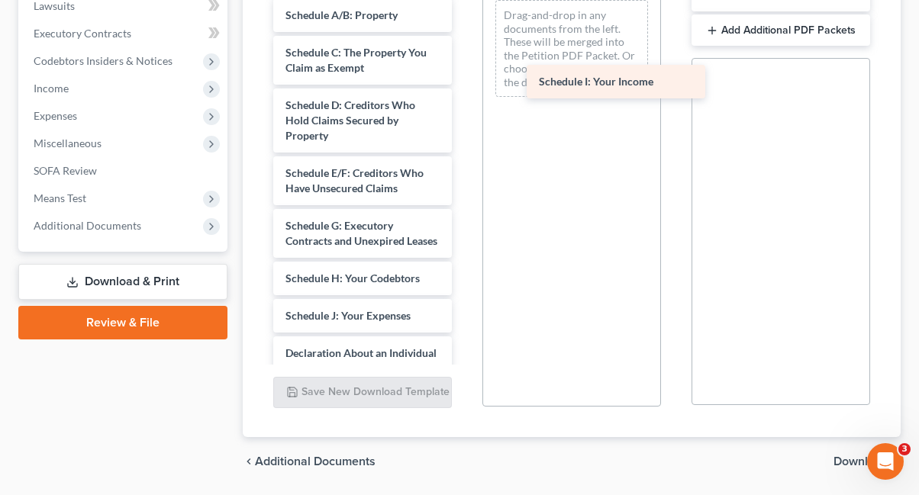
drag, startPoint x: 365, startPoint y: 317, endPoint x: 620, endPoint y: 82, distance: 347.3
click at [464, 82] on div "Schedule I: Your Income Voluntary Petition for Individuals Filing for Bankruptc…" at bounding box center [362, 357] width 203 height 959
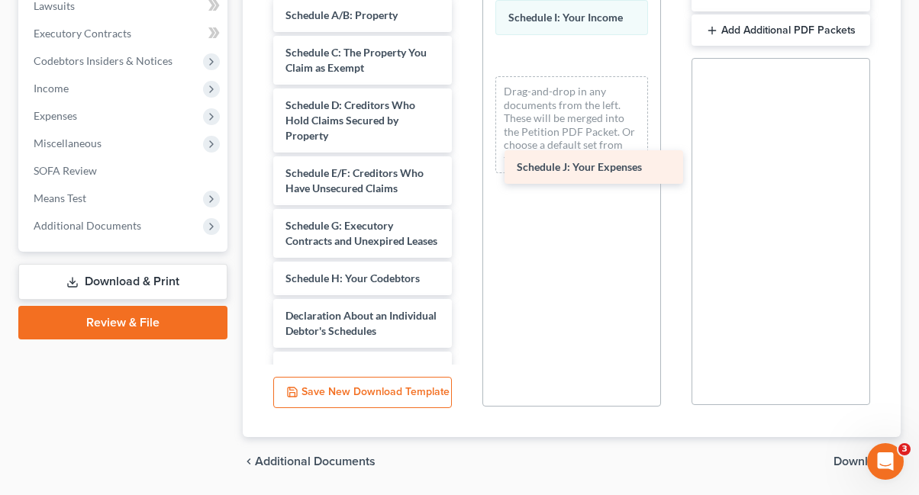
drag, startPoint x: 344, startPoint y: 327, endPoint x: 588, endPoint y: 163, distance: 293.2
click at [464, 163] on div "Schedule J: Your Expenses Voluntary Petition for Individuals Filing for Bankrup…" at bounding box center [362, 339] width 203 height 922
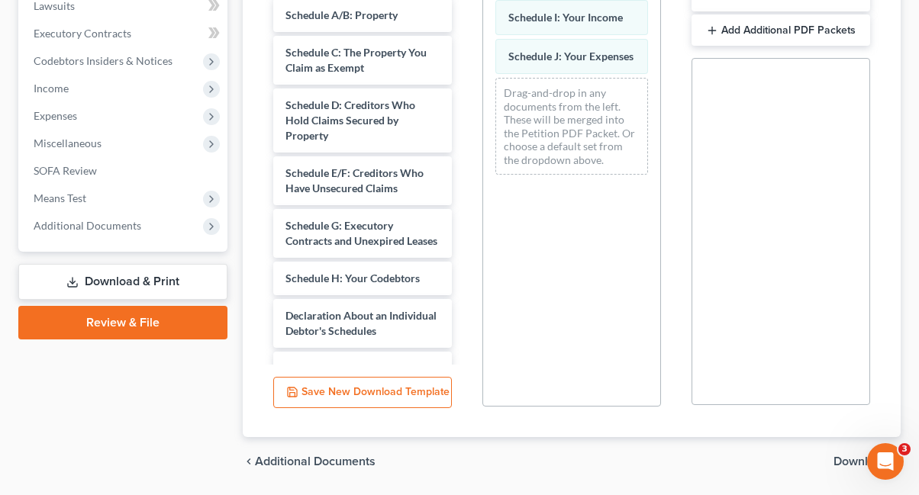
scroll to position [218, 0]
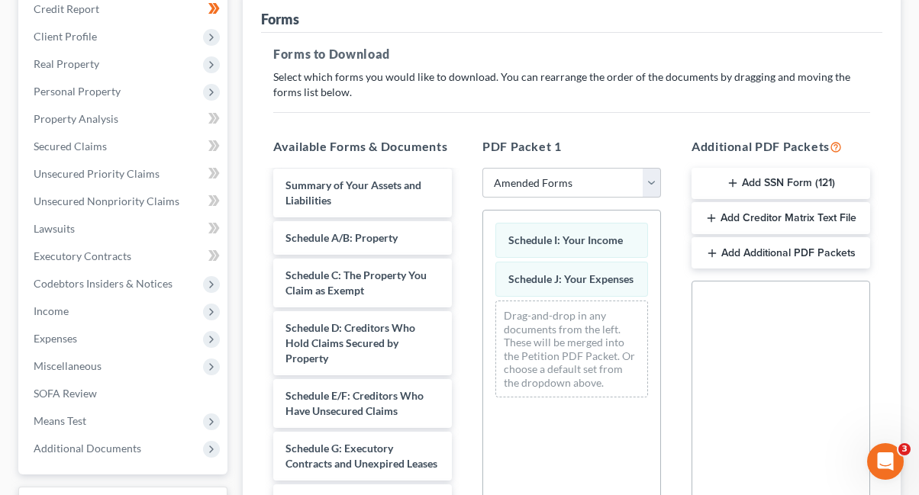
click at [712, 256] on icon "button" at bounding box center [712, 253] width 12 height 12
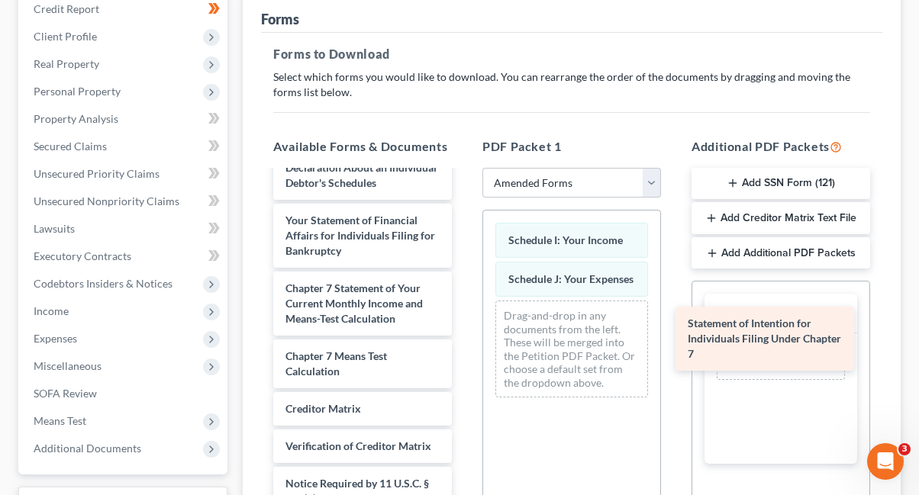
scroll to position [473, 0]
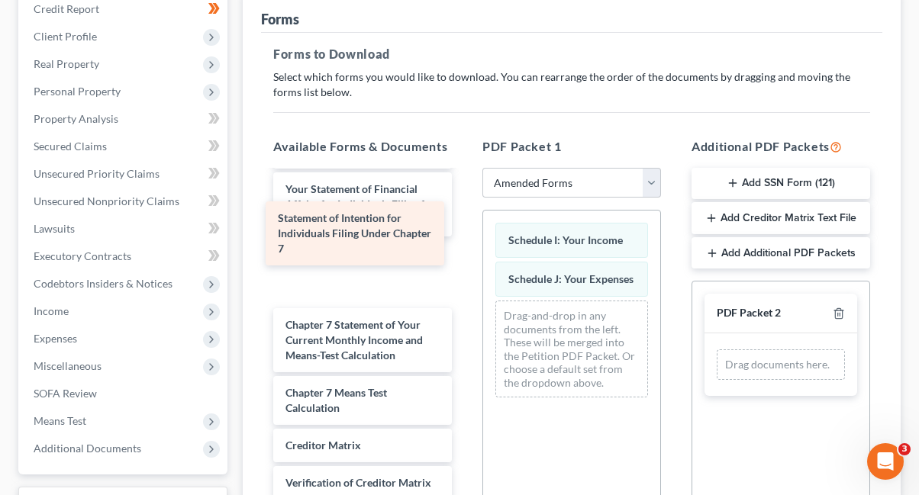
drag, startPoint x: 359, startPoint y: 296, endPoint x: 352, endPoint y: 258, distance: 38.9
click at [352, 258] on div "Statement of Intention for Individuals Filing Under Chapter 7 Voluntary Petitio…" at bounding box center [362, 160] width 203 height 922
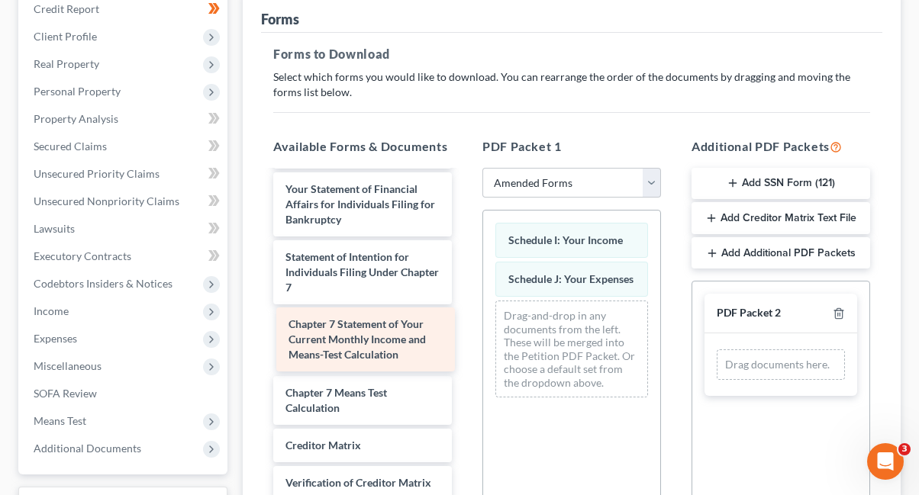
scroll to position [442, 0]
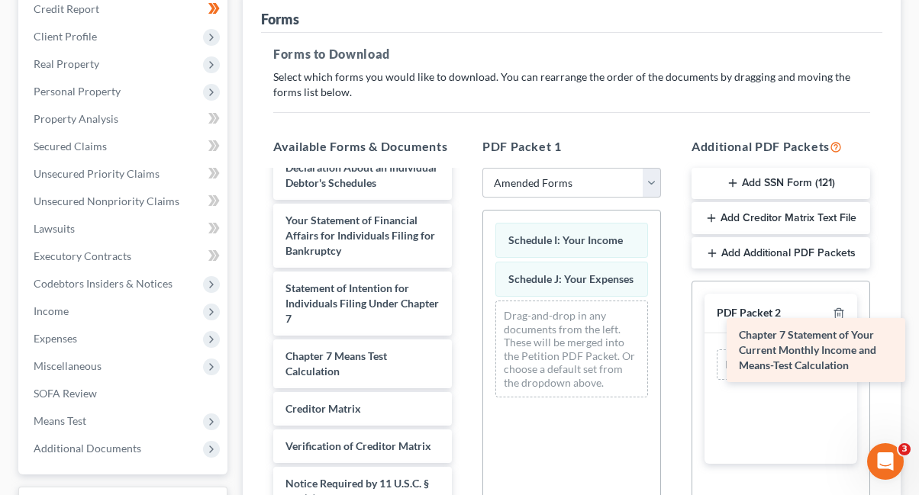
drag, startPoint x: 364, startPoint y: 334, endPoint x: 803, endPoint y: 346, distance: 439.0
click at [464, 346] on div "Chapter 7 Statement of Your Current Monthly Income and Means-Test Calculation V…" at bounding box center [362, 157] width 203 height 854
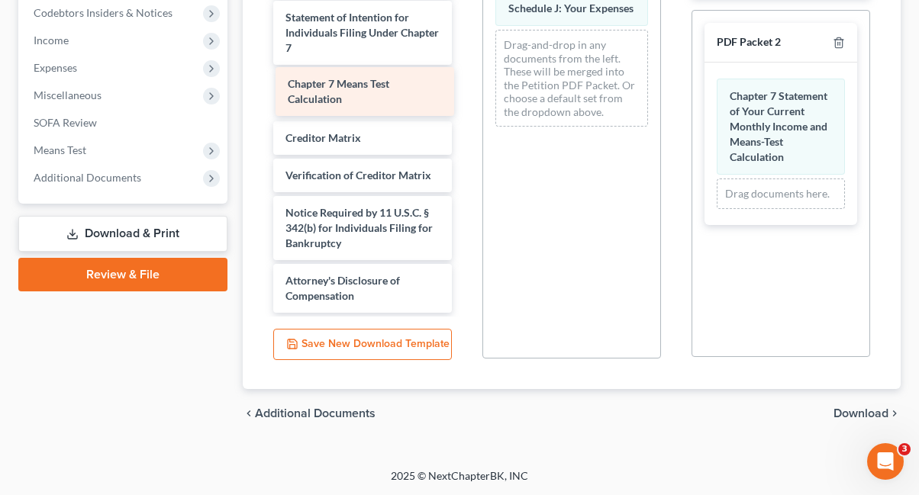
scroll to position [389, 0]
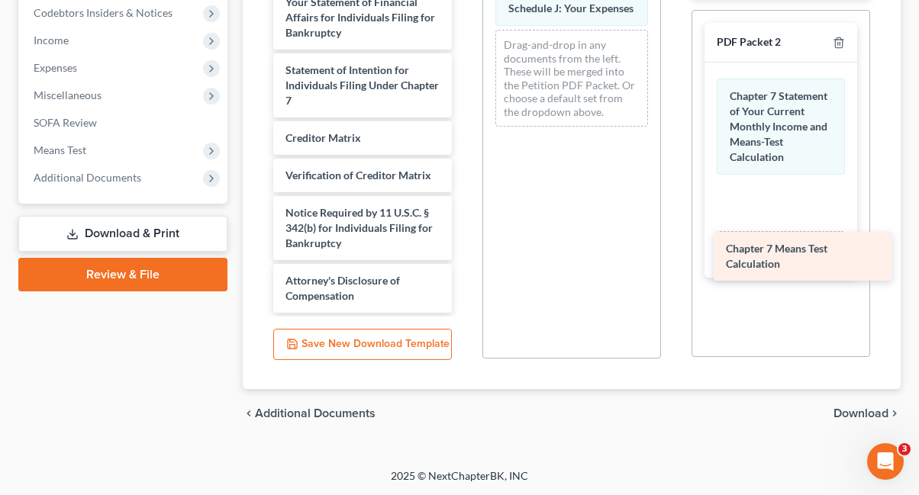
drag, startPoint x: 343, startPoint y: 76, endPoint x: 780, endPoint y: 237, distance: 465.5
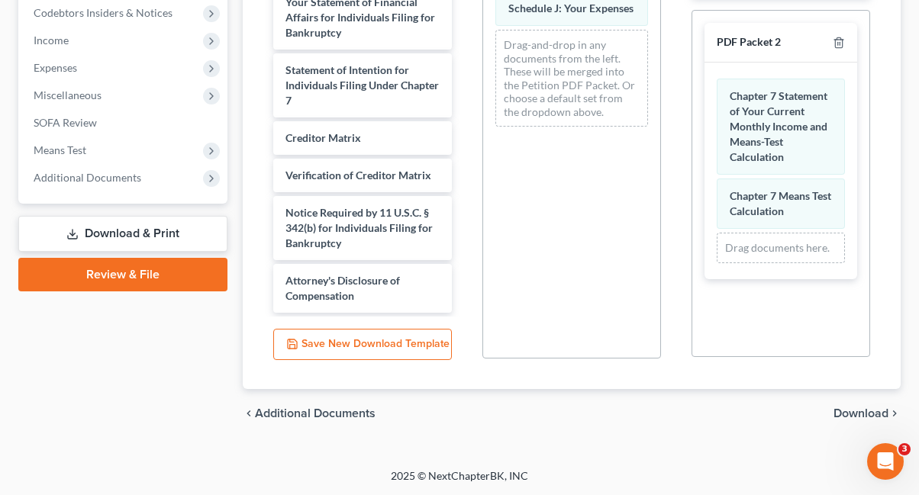
click at [846, 420] on div "chevron_left Additional Documents Download chevron_right" at bounding box center [572, 413] width 658 height 49
click at [846, 414] on span "Download" at bounding box center [860, 414] width 55 height 12
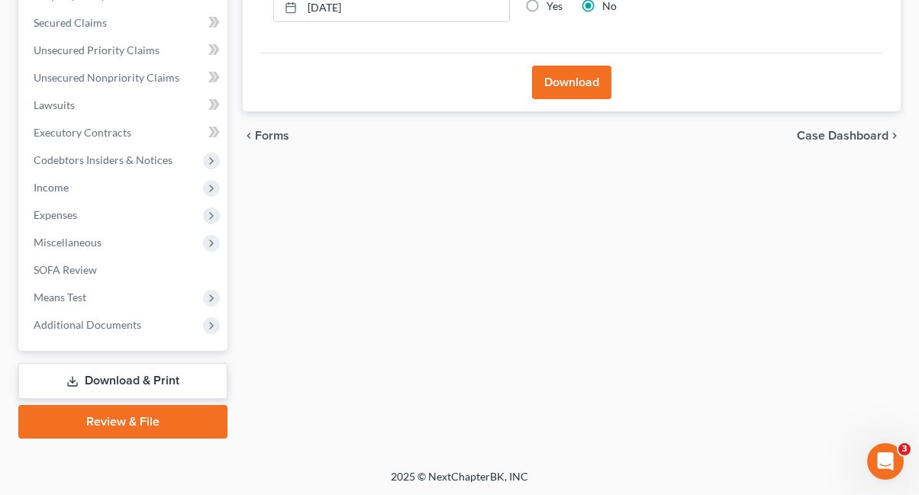
scroll to position [0, 0]
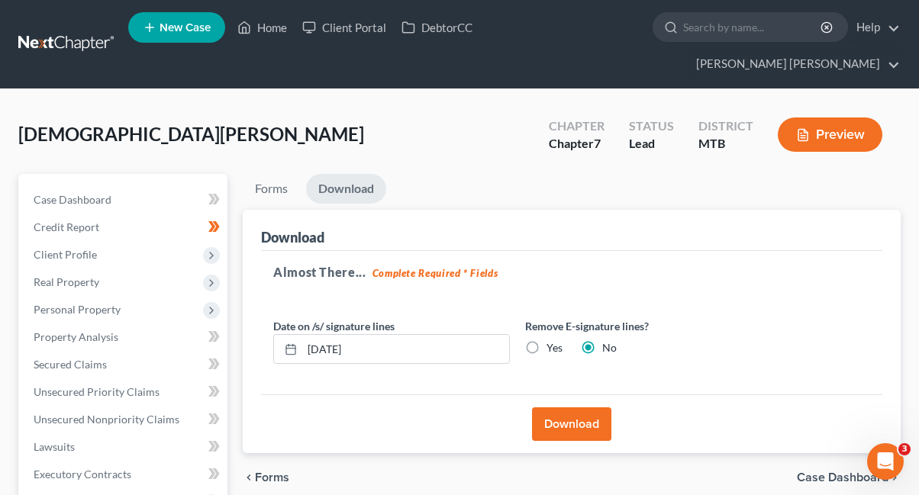
click at [592, 424] on button "Download" at bounding box center [571, 425] width 79 height 34
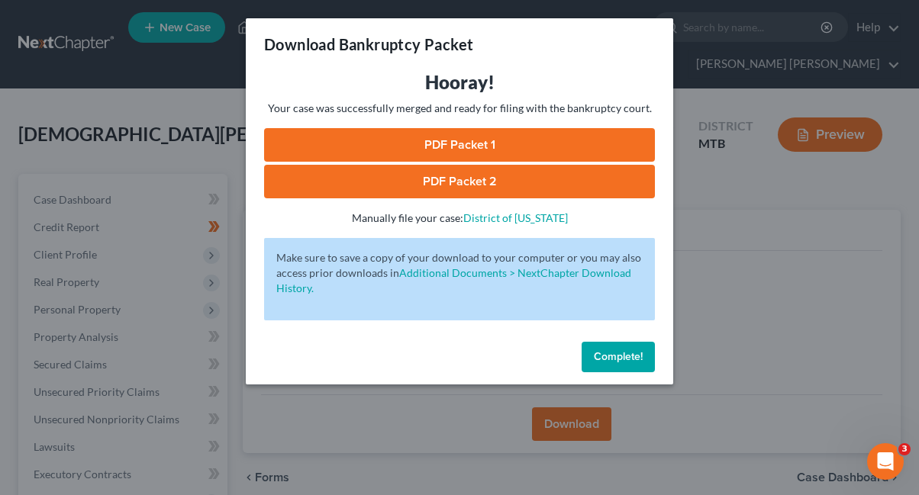
click at [517, 147] on link "PDF Packet 1" at bounding box center [459, 145] width 391 height 34
click at [446, 166] on link "PDF Packet 2" at bounding box center [459, 182] width 391 height 34
click at [624, 358] on span "Complete!" at bounding box center [618, 356] width 49 height 13
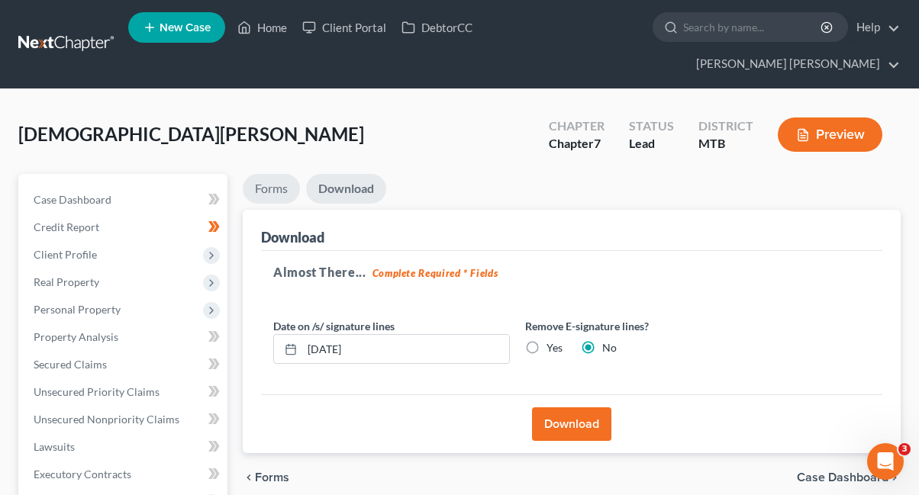
click at [269, 183] on link "Forms" at bounding box center [271, 189] width 57 height 30
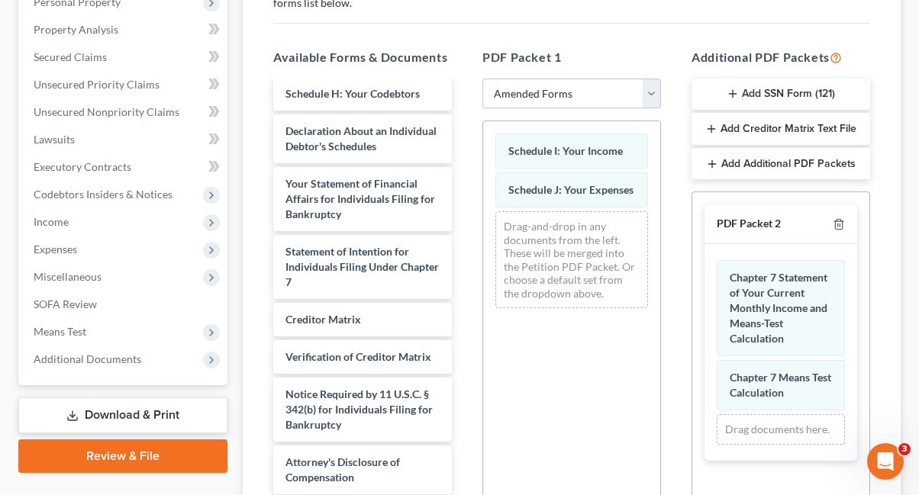
scroll to position [345, 0]
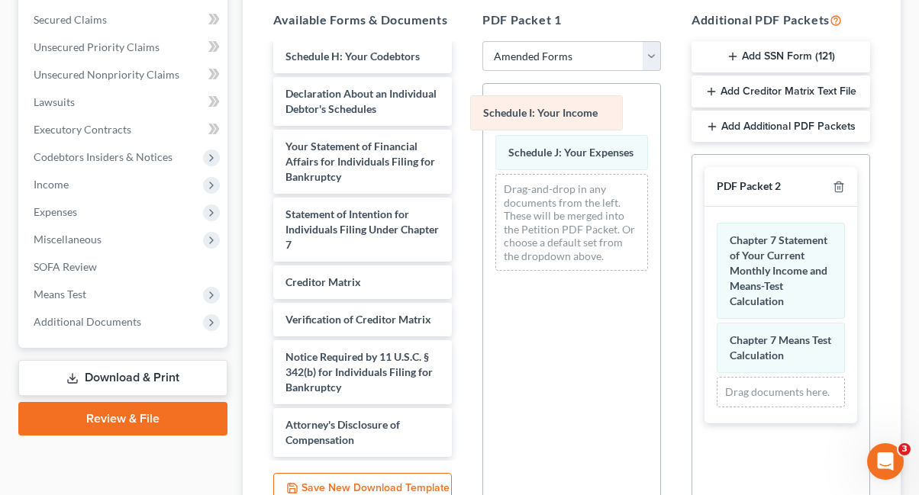
drag, startPoint x: 612, startPoint y: 106, endPoint x: 346, endPoint y: 107, distance: 265.6
click at [483, 107] on div "Schedule I: Your Income Schedule I: Your Income Schedule I: Your Income Schedul…" at bounding box center [571, 183] width 177 height 199
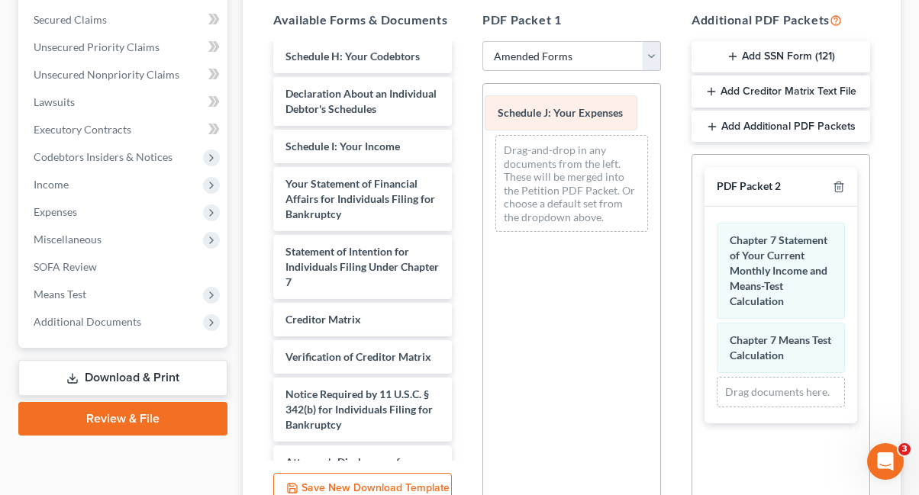
drag, startPoint x: 581, startPoint y: 118, endPoint x: 394, endPoint y: 153, distance: 190.2
click at [483, 153] on div "Schedule J: Your Expenses Schedule J: Your Expenses Schedule J: Your Expenses D…" at bounding box center [571, 164] width 177 height 160
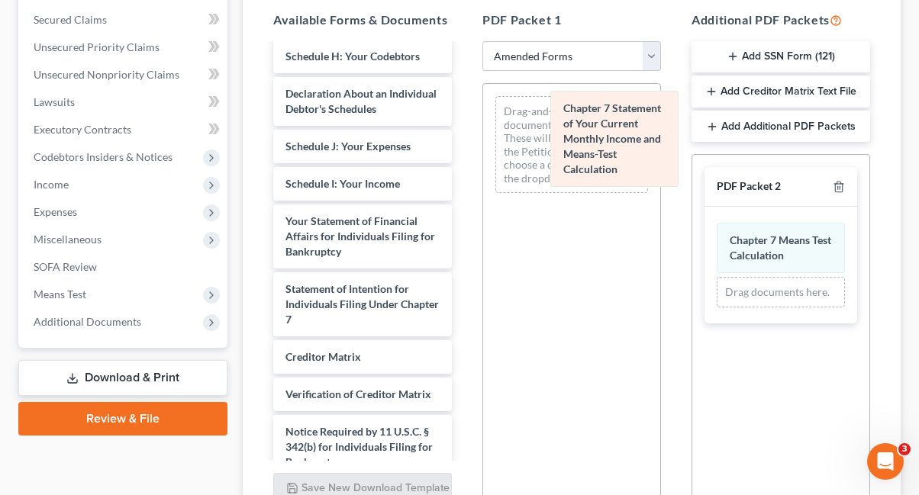
drag, startPoint x: 738, startPoint y: 267, endPoint x: 572, endPoint y: 136, distance: 211.9
click at [704, 207] on div "Chapter 7 Statement of Your Current Monthly Income and Means-Test Calculation C…" at bounding box center [780, 265] width 153 height 117
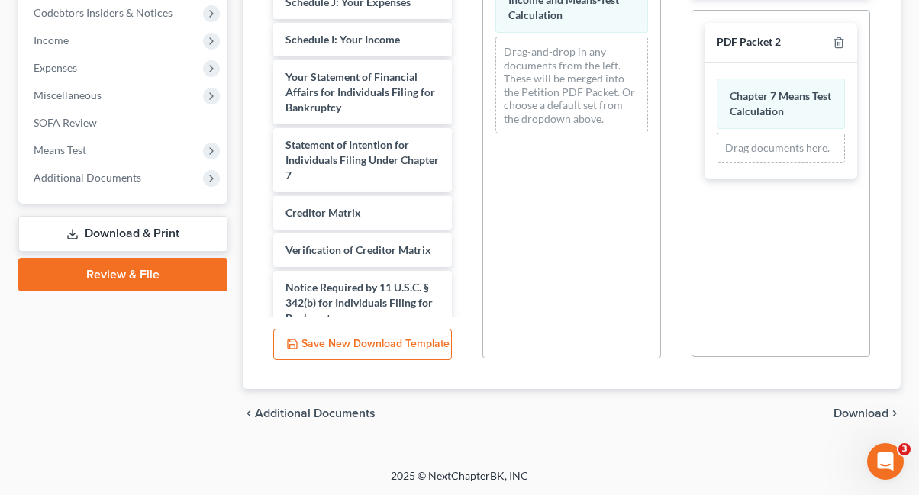
click at [857, 408] on span "Download" at bounding box center [860, 414] width 55 height 12
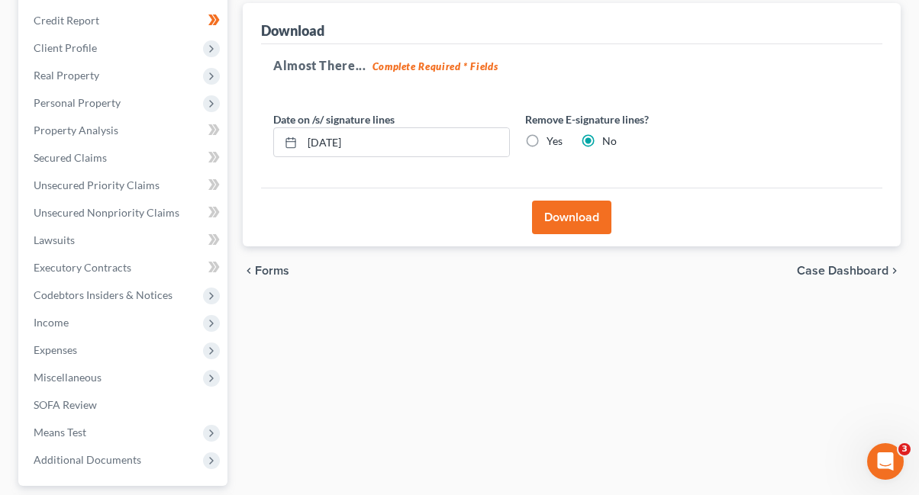
scroll to position [54, 0]
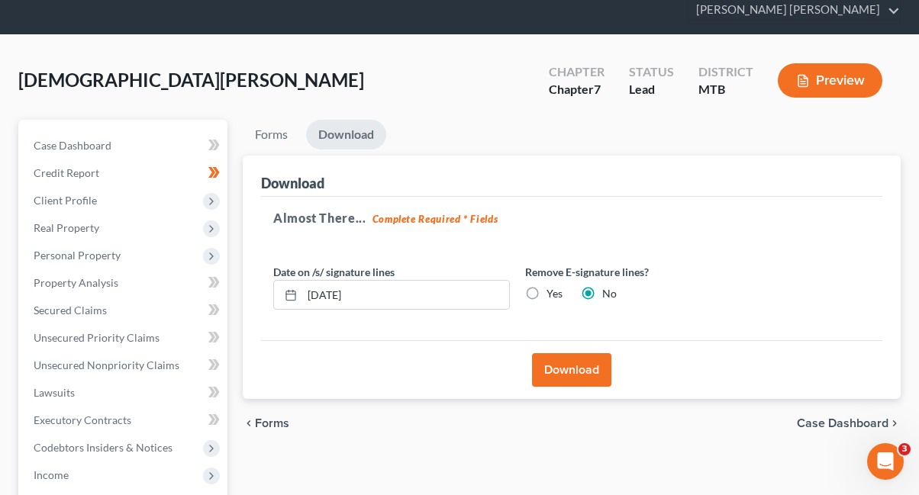
click at [562, 362] on button "Download" at bounding box center [571, 370] width 79 height 34
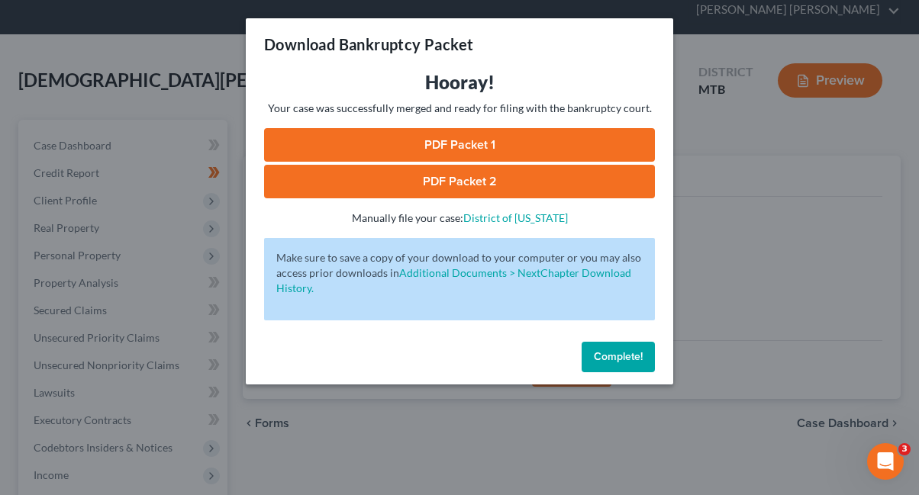
click at [502, 151] on link "PDF Packet 1" at bounding box center [459, 145] width 391 height 34
click at [436, 186] on link "PDF Packet 2" at bounding box center [459, 182] width 391 height 34
